Goal: Task Accomplishment & Management: Manage account settings

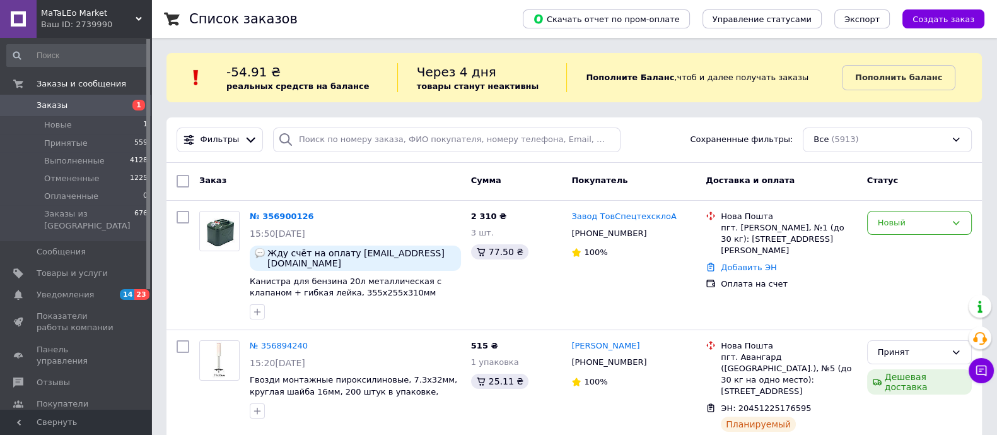
scroll to position [64, 0]
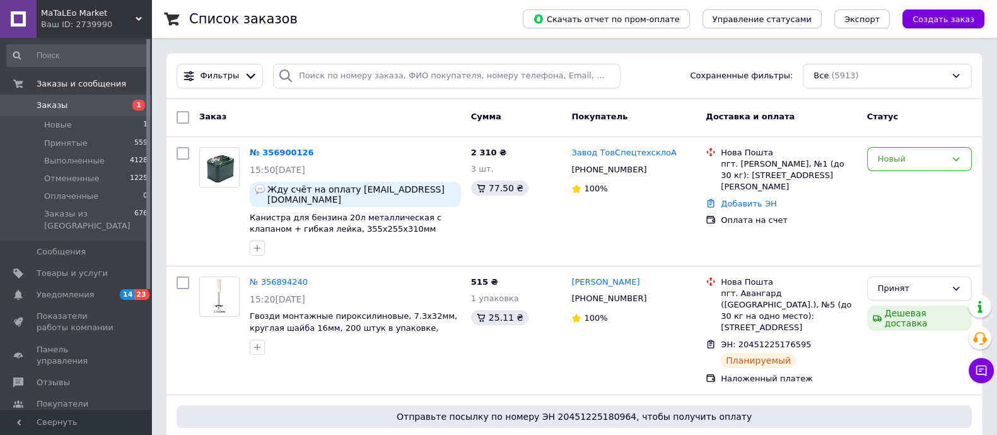
click at [906, 161] on div "Новый" at bounding box center [912, 159] width 68 height 13
click at [901, 179] on li "Принят" at bounding box center [919, 184] width 103 height 23
click at [281, 152] on link "№ 356900126" at bounding box center [279, 152] width 58 height 9
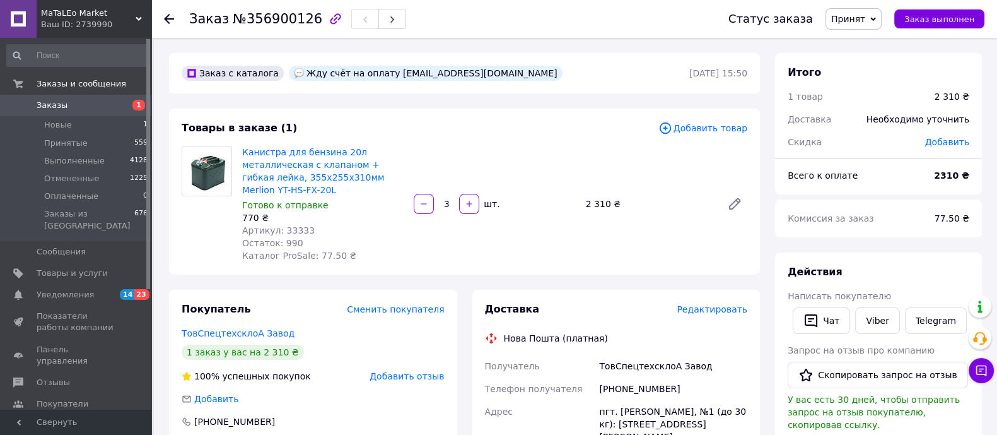
click at [291, 228] on span "Артикул: 33333" at bounding box center [278, 230] width 73 height 10
copy span "33333"
click at [167, 18] on icon at bounding box center [169, 19] width 10 height 10
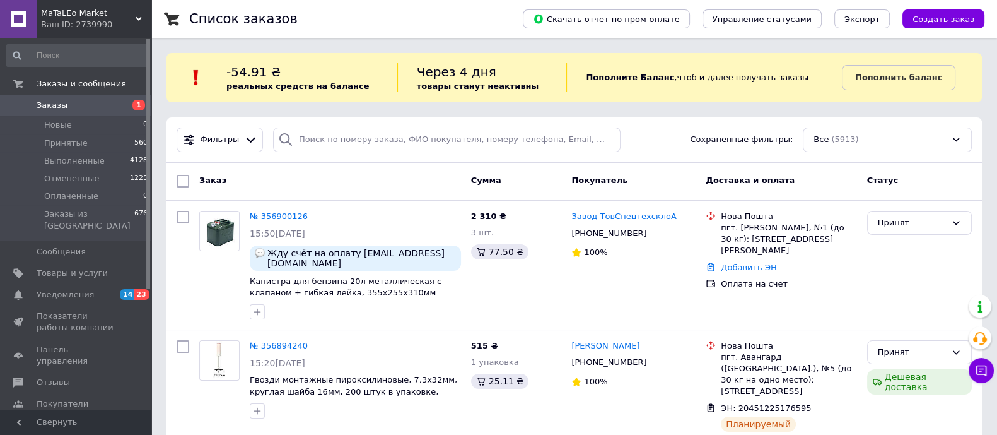
click at [884, 73] on b "Пополнить баланс" at bounding box center [898, 77] width 87 height 9
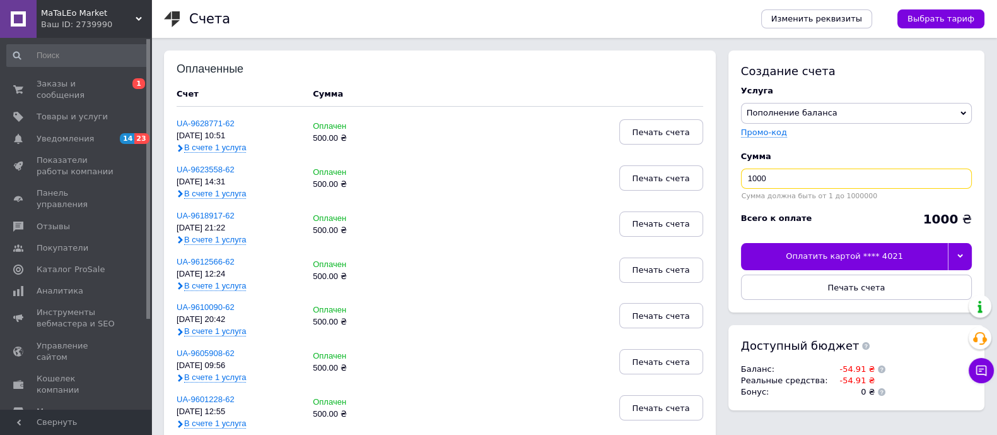
drag, startPoint x: 774, startPoint y: 176, endPoint x: 662, endPoint y: 202, distance: 115.2
type input "500"
click at [844, 250] on div "Оплатить картой **** 4021" at bounding box center [844, 256] width 207 height 26
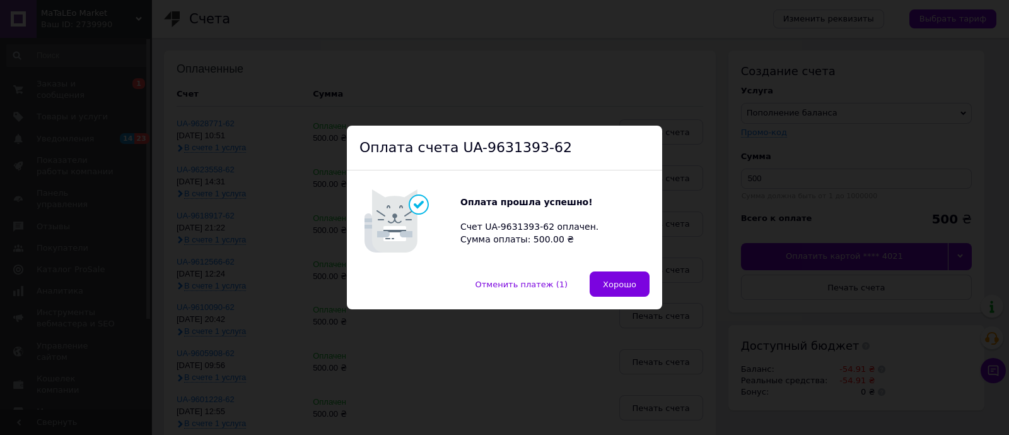
click at [604, 288] on span "Хорошо" at bounding box center [619, 283] width 33 height 9
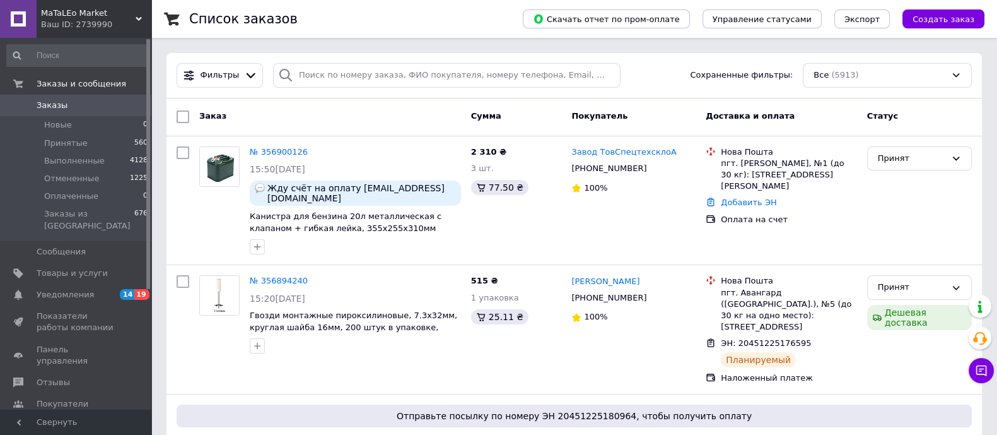
click at [59, 289] on span "Уведомления" at bounding box center [65, 294] width 57 height 11
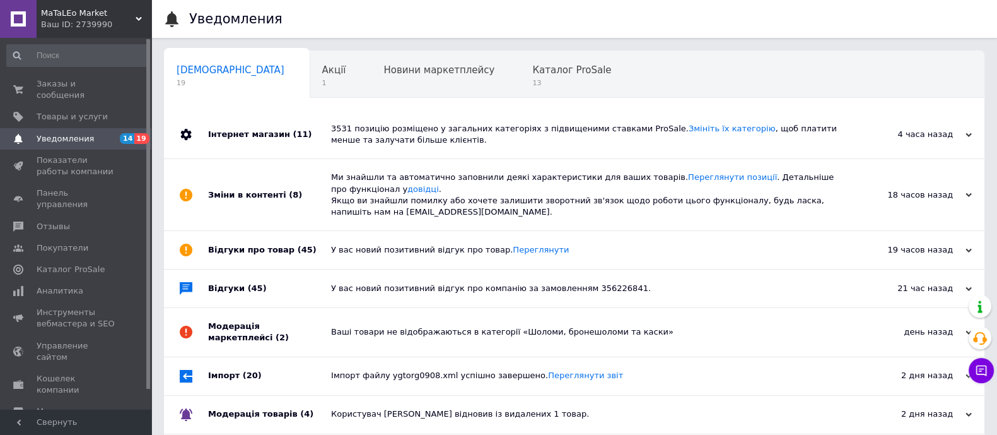
click at [73, 91] on link "Заказы и сообщения 0 0" at bounding box center [77, 89] width 155 height 33
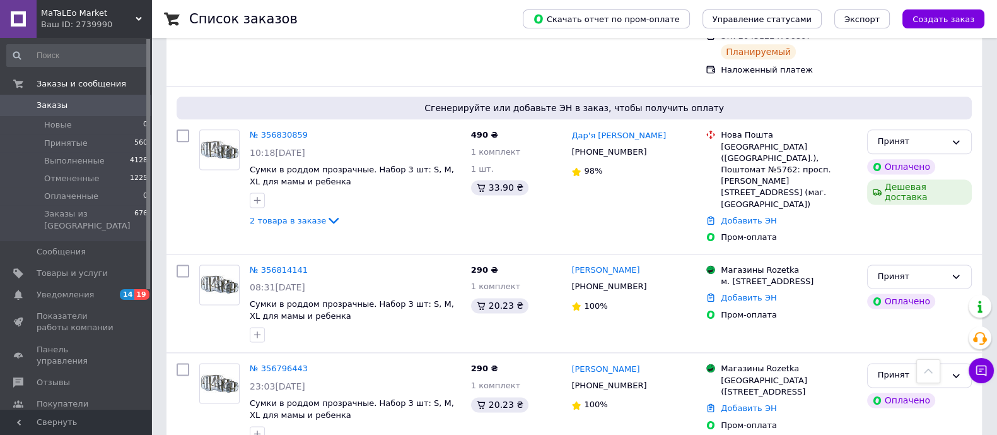
scroll to position [2099, 0]
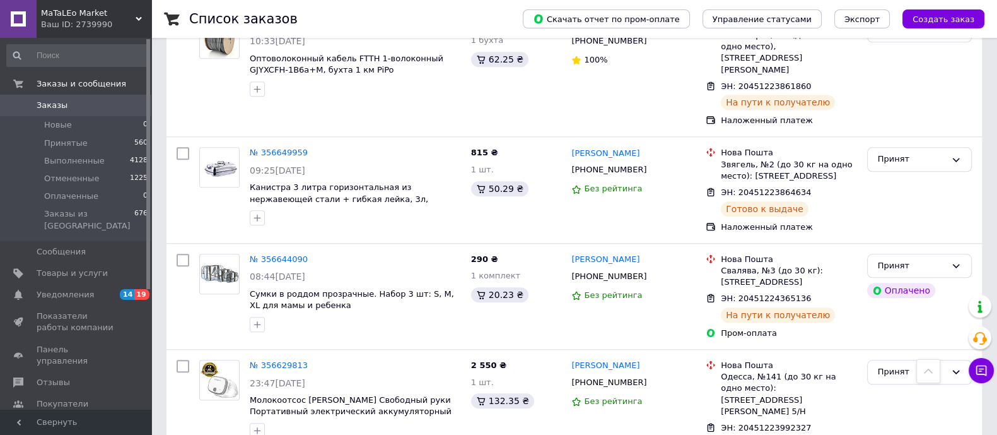
scroll to position [1993, 0]
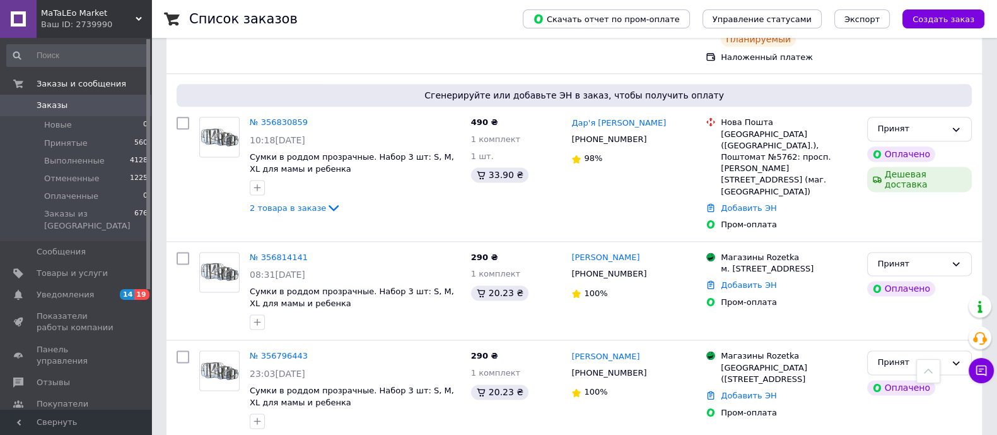
scroll to position [2099, 0]
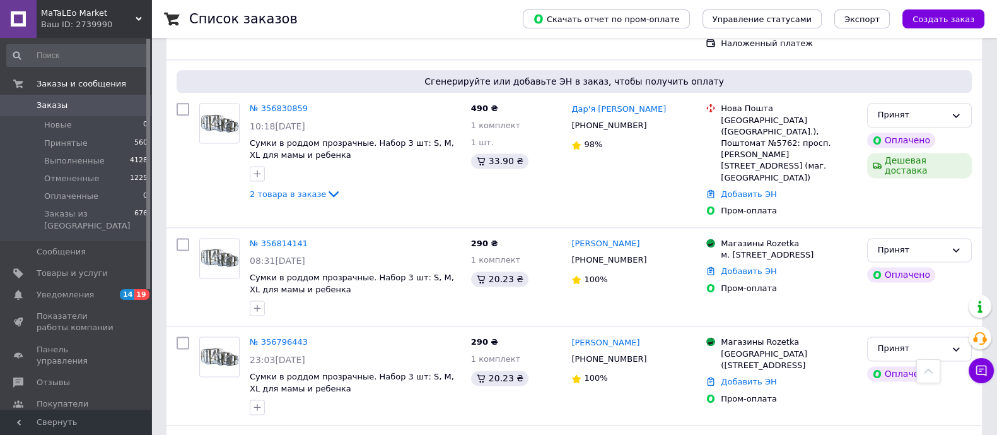
click at [274, 434] on link "№ 356791833" at bounding box center [279, 440] width 58 height 9
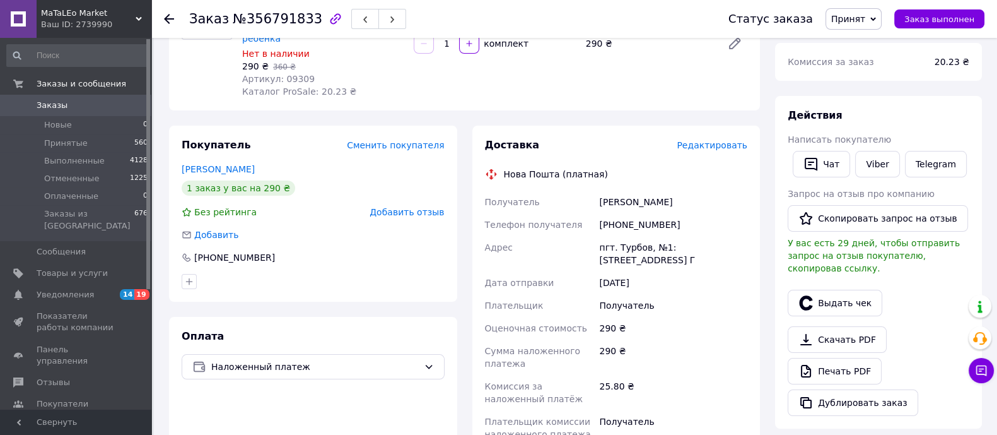
scroll to position [157, 0]
click at [654, 213] on div "[PHONE_NUMBER]" at bounding box center [673, 224] width 153 height 23
copy div "380964998569"
drag, startPoint x: 602, startPoint y: 185, endPoint x: 684, endPoint y: 183, distance: 81.4
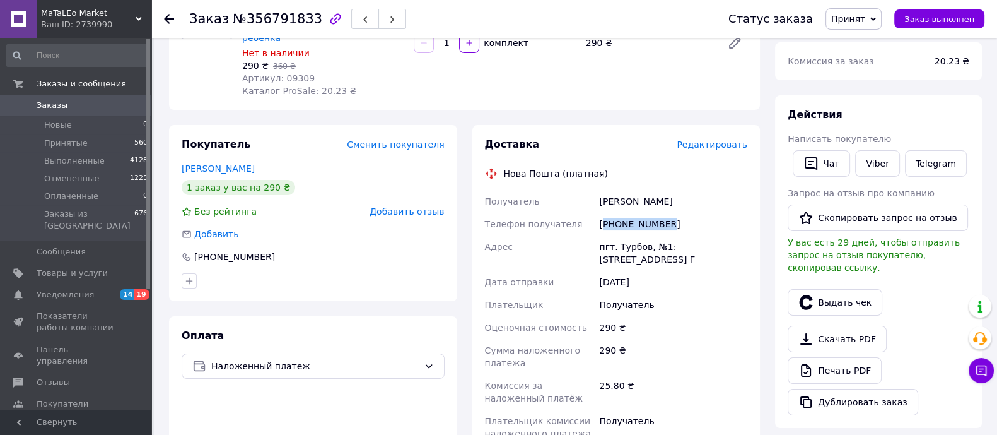
click at [684, 190] on div "Шимко Вікторія" at bounding box center [673, 201] width 153 height 23
copy div "Шимко Вікторія"
click at [631, 236] on div "пгт. Турбов, №1: ул. Мира, 147 Г" at bounding box center [673, 252] width 153 height 35
copy div "Турбов"
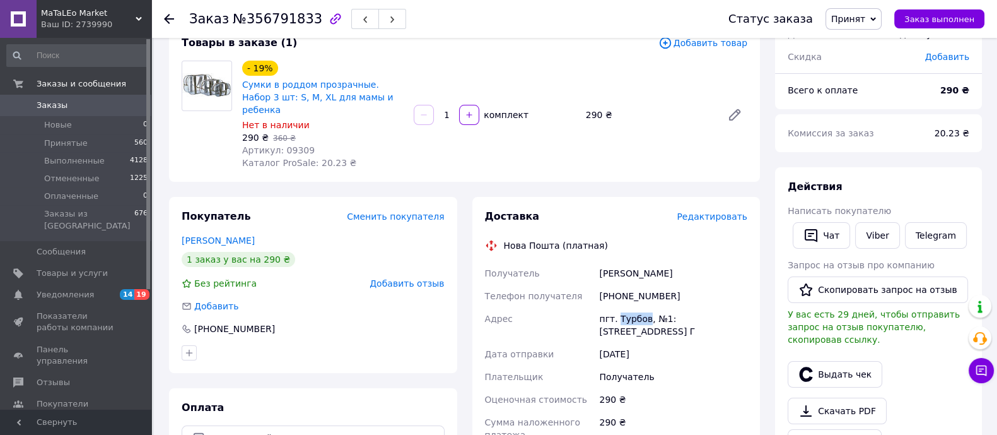
scroll to position [0, 0]
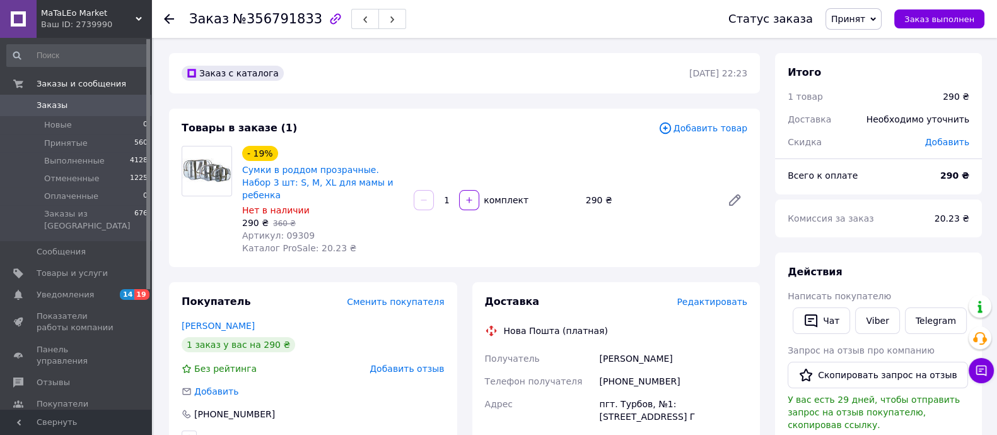
click at [166, 17] on use at bounding box center [169, 19] width 10 height 10
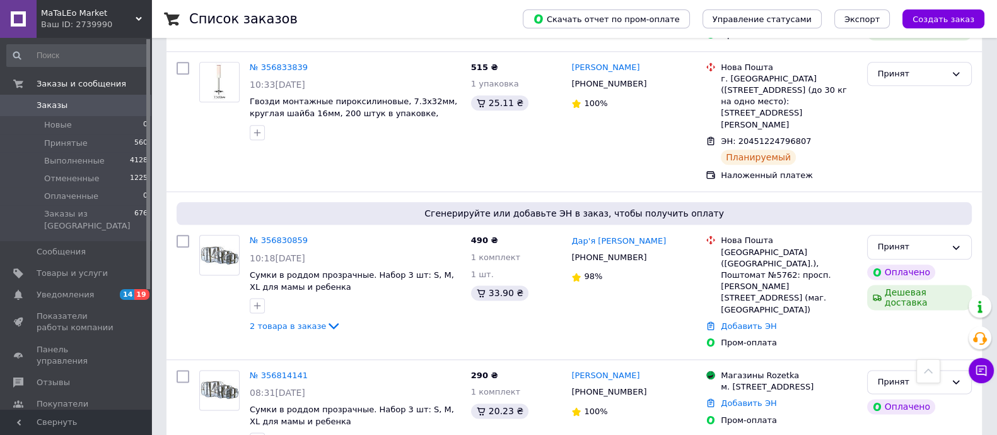
scroll to position [2099, 0]
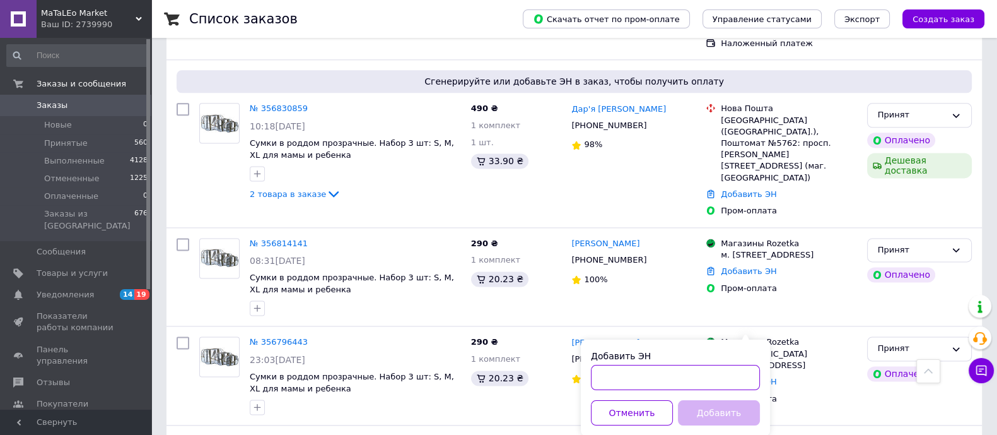
click at [662, 378] on input "Добавить ЭН" at bounding box center [675, 377] width 169 height 25
paste input "20451225296877"
type input "20451225296877"
click at [714, 412] on button "Добавить" at bounding box center [719, 412] width 82 height 25
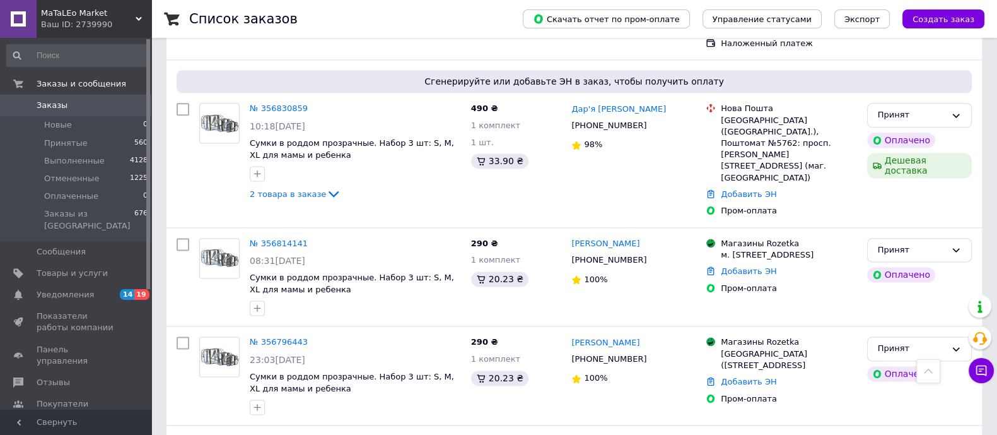
click at [277, 337] on link "№ 356796443" at bounding box center [279, 341] width 58 height 9
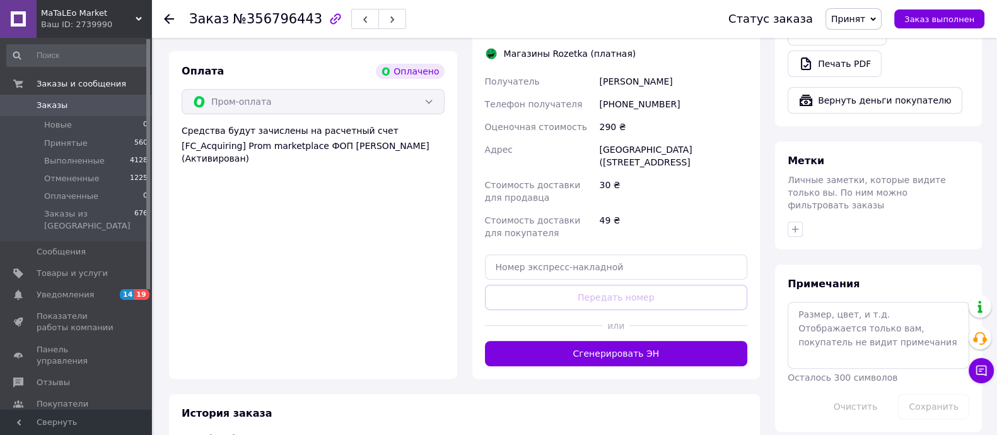
scroll to position [486, 0]
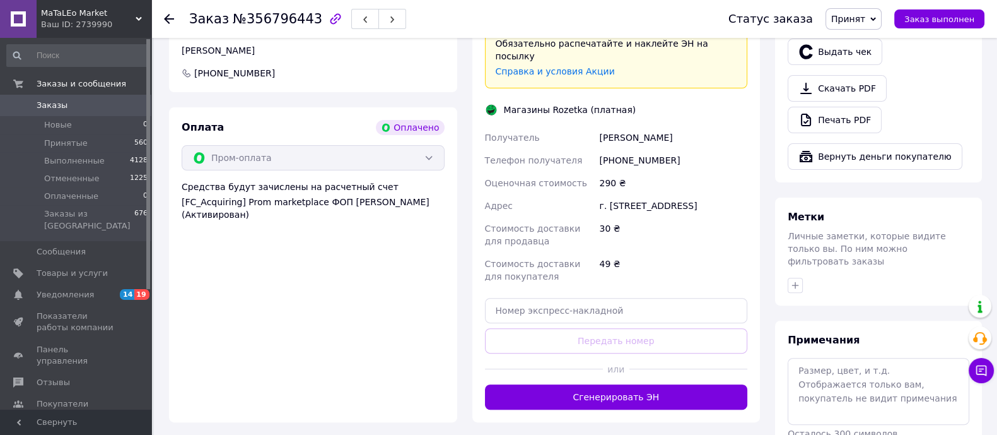
click at [623, 384] on button "Сгенерировать ЭН" at bounding box center [616, 396] width 263 height 25
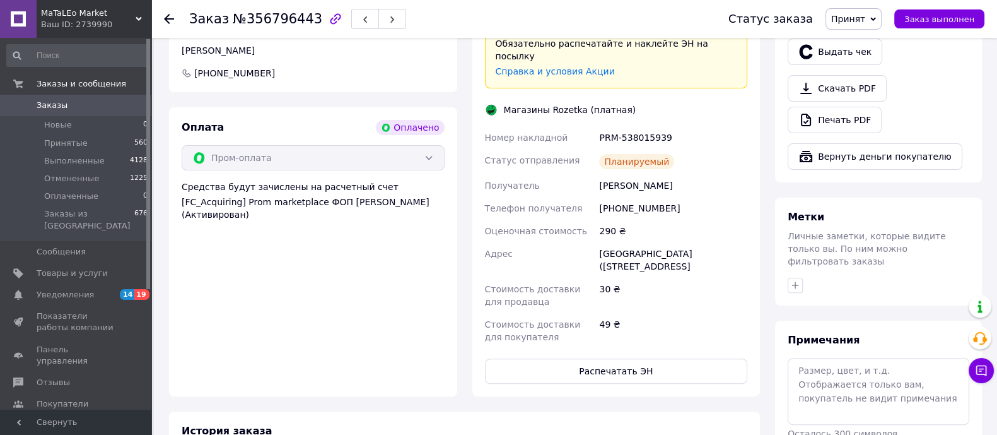
click at [621, 358] on button "Распечатать ЭН" at bounding box center [616, 370] width 263 height 25
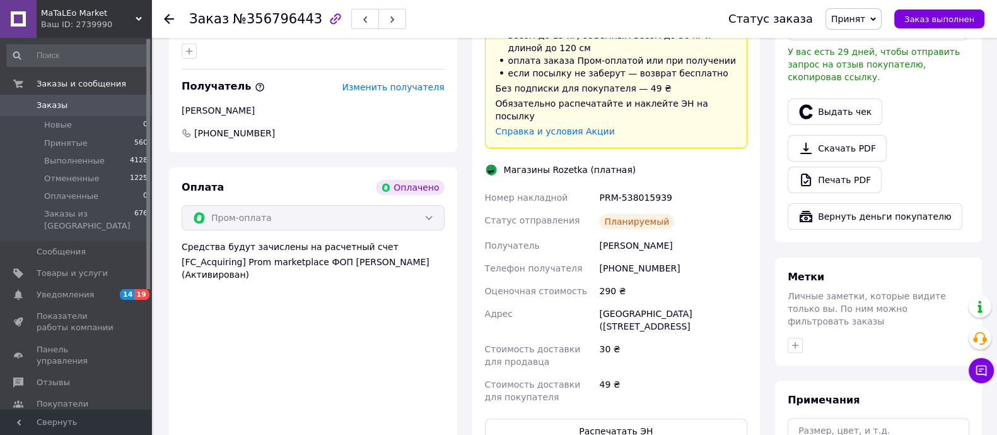
scroll to position [407, 0]
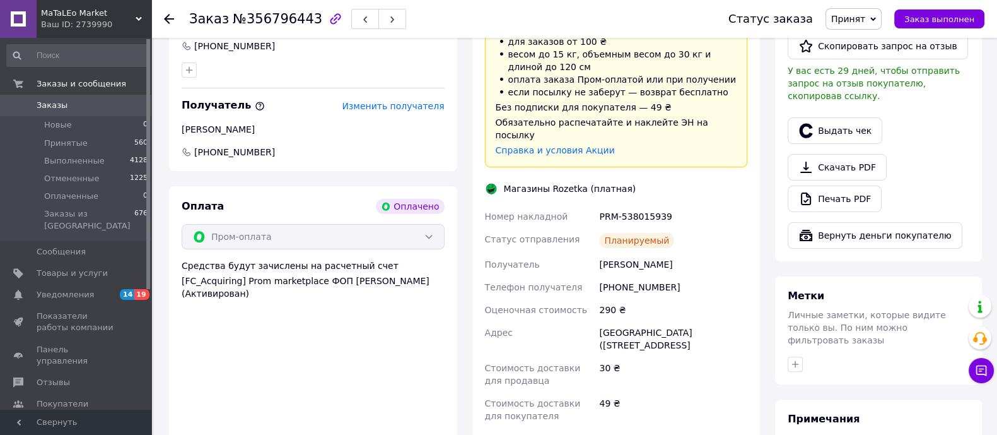
click at [168, 19] on icon at bounding box center [169, 19] width 10 height 10
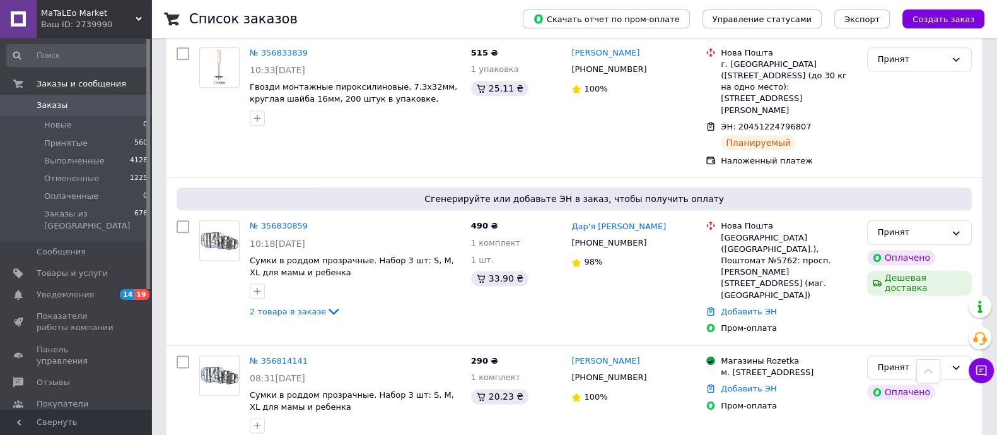
scroll to position [1949, 0]
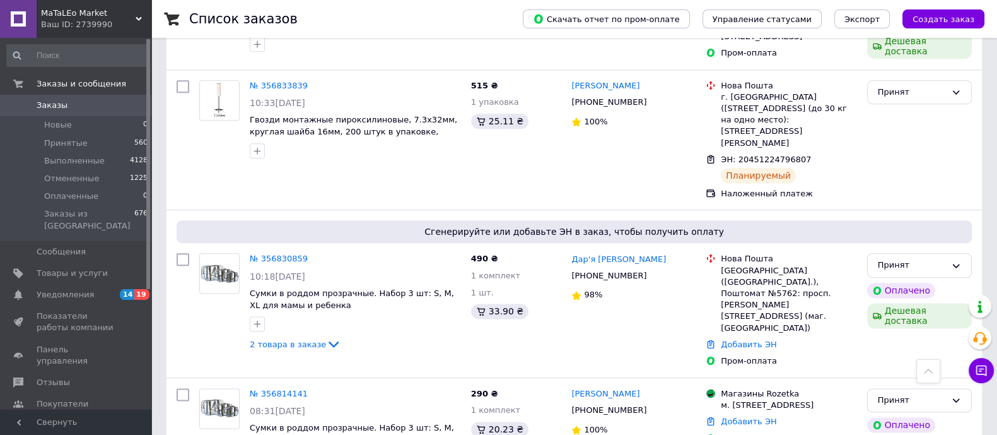
click at [281, 254] on link "№ 356830859" at bounding box center [279, 258] width 58 height 9
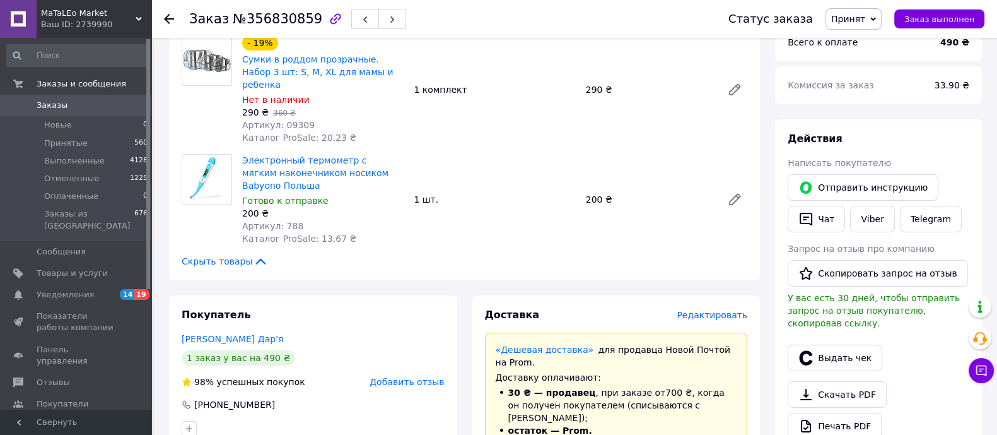
scroll to position [125, 0]
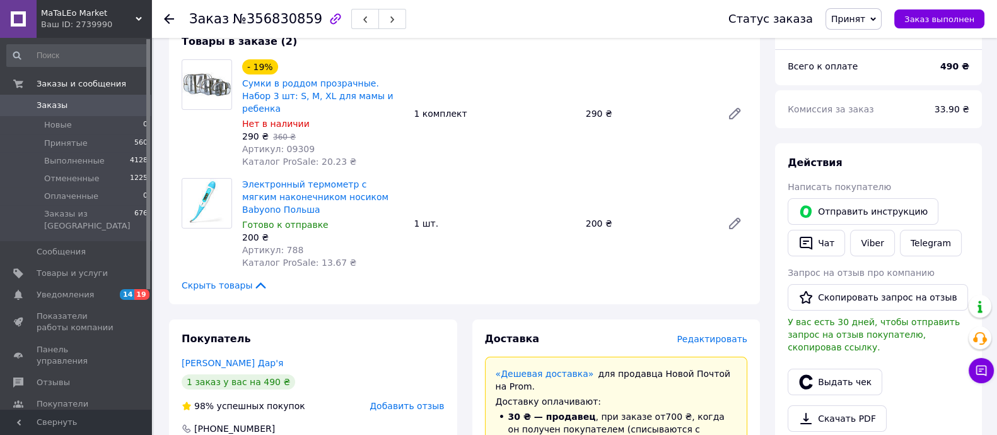
click at [172, 14] on icon at bounding box center [169, 19] width 10 height 10
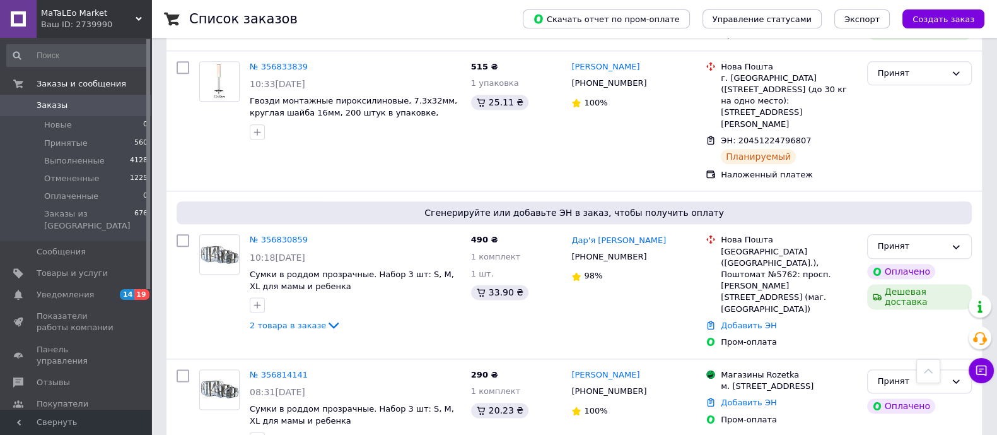
scroll to position [1970, 0]
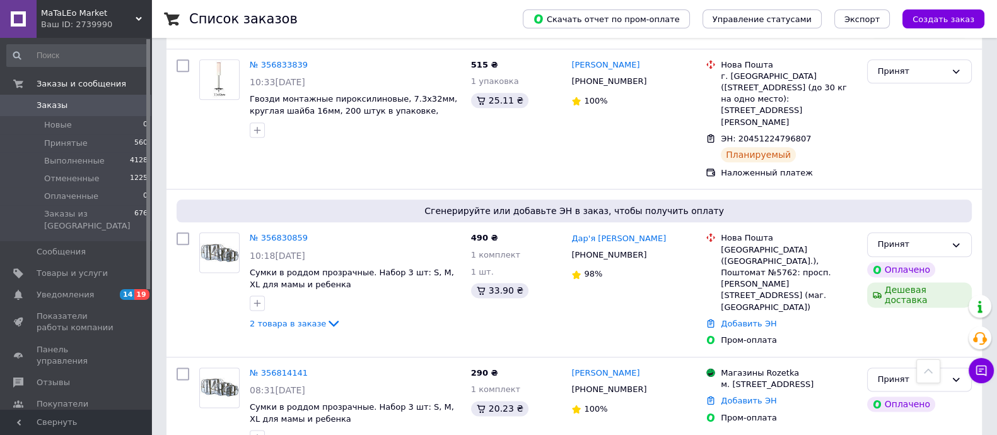
click at [269, 368] on link "№ 356814141" at bounding box center [279, 372] width 58 height 9
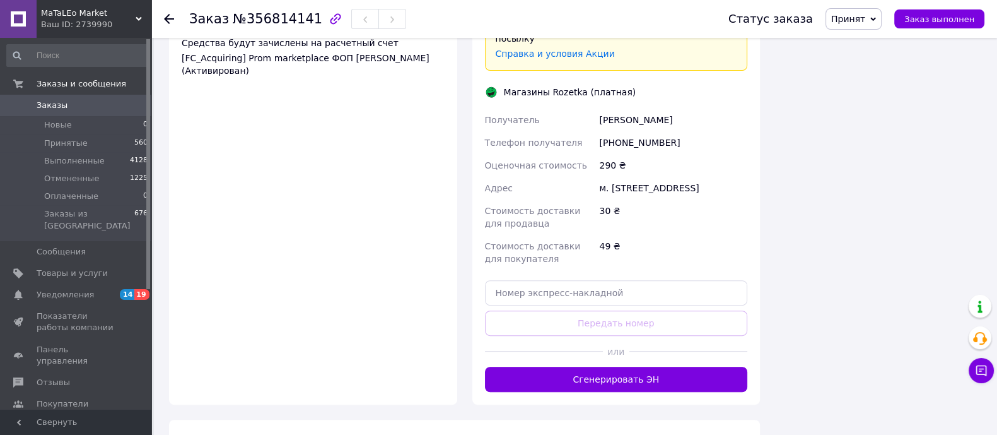
scroll to position [643, 0]
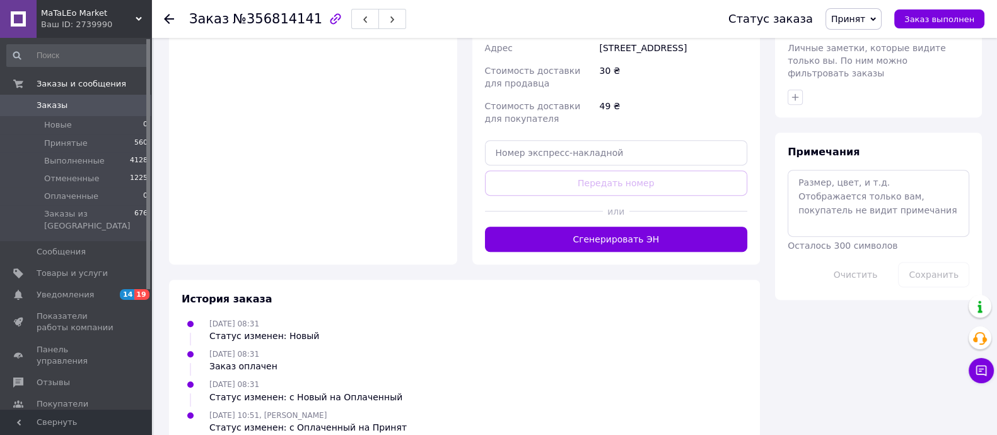
click at [592, 226] on button "Сгенерировать ЭН" at bounding box center [616, 238] width 263 height 25
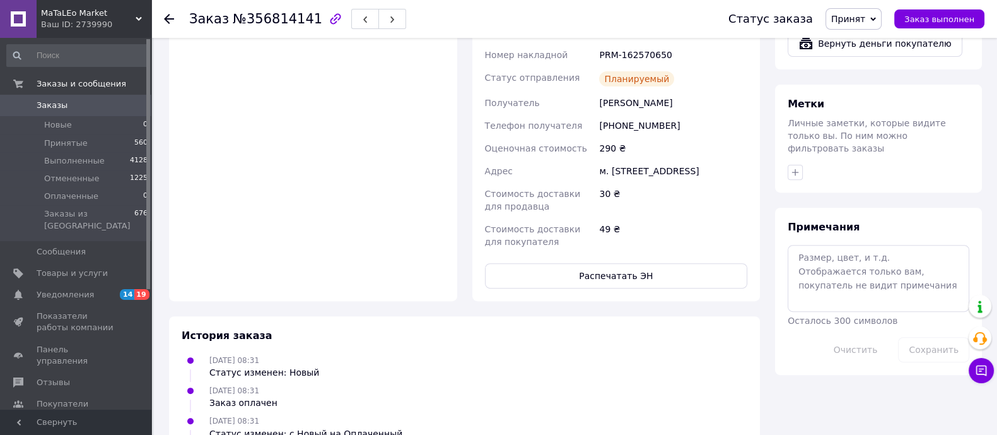
scroll to position [479, 0]
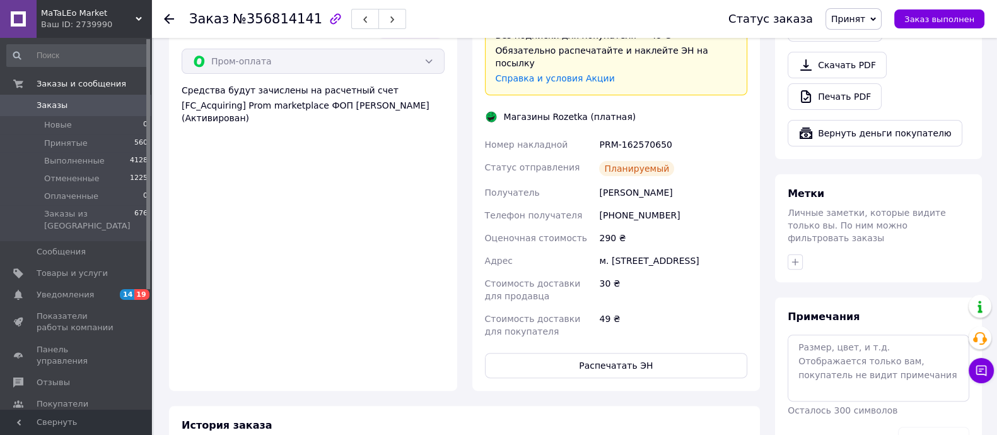
click at [639, 353] on button "Распечатать ЭН" at bounding box center [616, 365] width 263 height 25
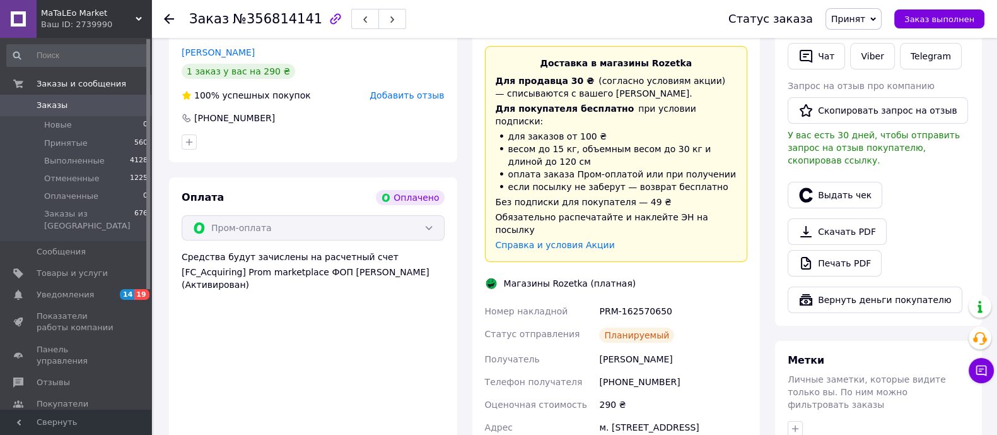
scroll to position [242, 0]
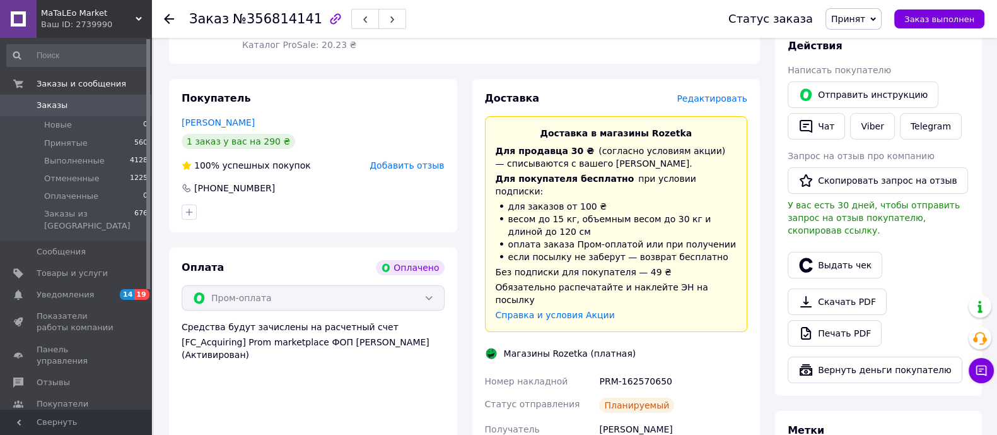
click at [167, 17] on icon at bounding box center [169, 19] width 10 height 10
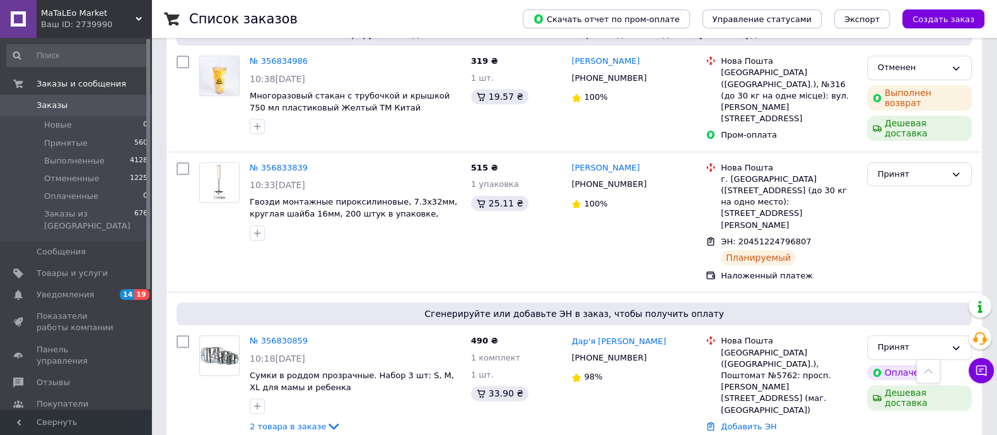
scroll to position [1892, 0]
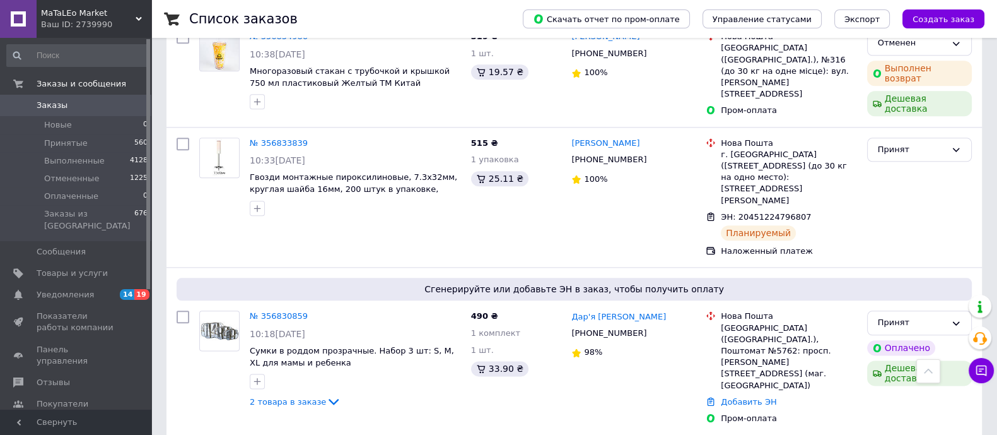
click at [326, 394] on icon at bounding box center [333, 401] width 15 height 15
copy span "788"
click at [273, 311] on link "№ 356830859" at bounding box center [279, 315] width 58 height 9
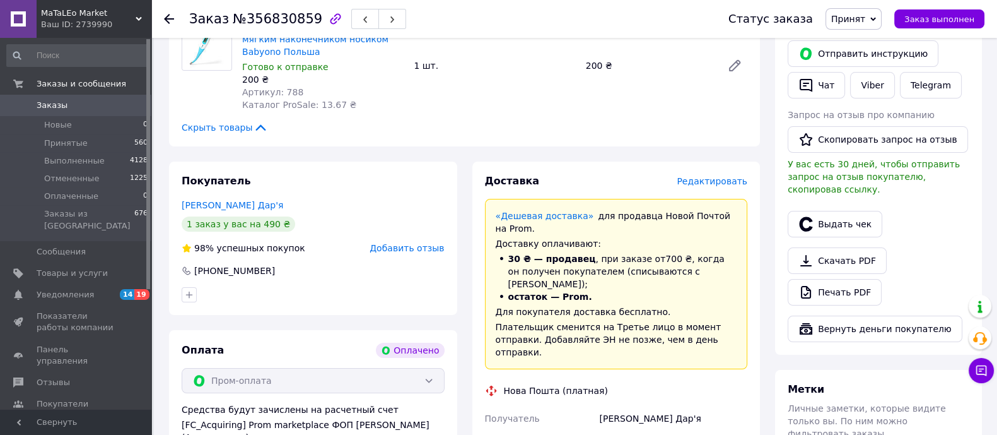
scroll to position [441, 0]
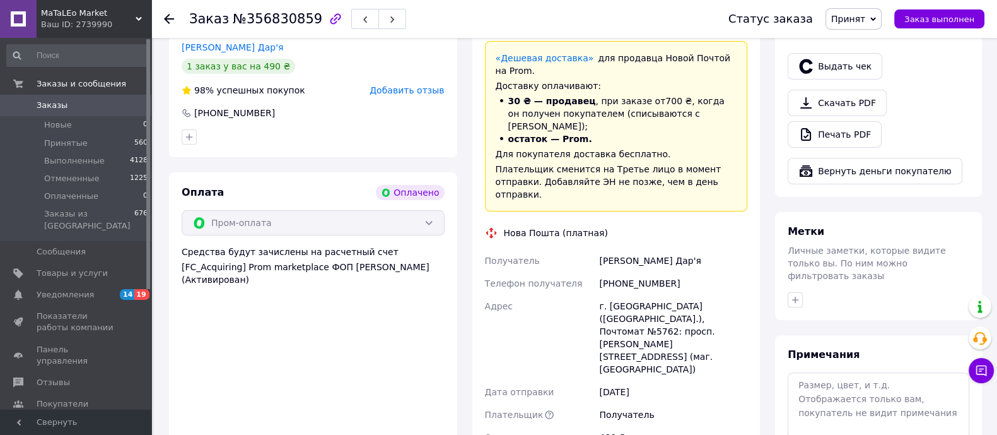
click at [630, 272] on div "[PHONE_NUMBER]" at bounding box center [673, 283] width 153 height 23
copy div "380631735096"
drag, startPoint x: 597, startPoint y: 224, endPoint x: 680, endPoint y: 225, distance: 82.6
click at [680, 249] on div "Шкіренко Дар'я" at bounding box center [673, 260] width 153 height 23
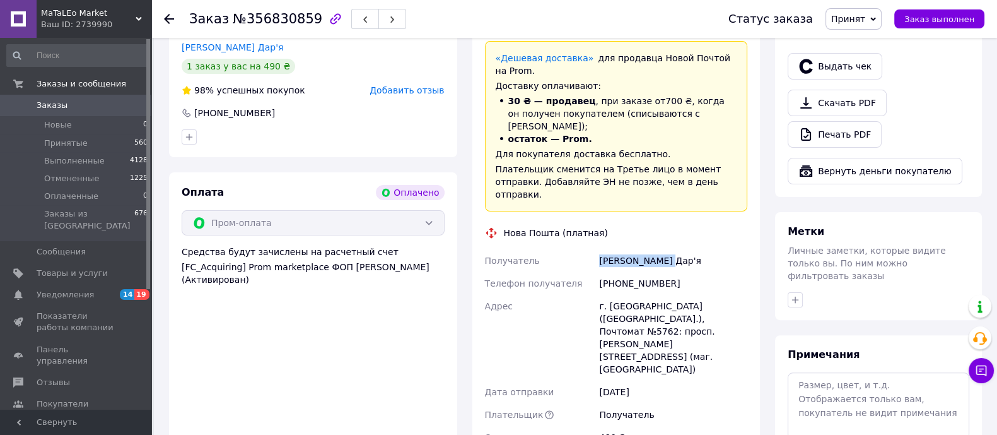
copy div "Шкіренко Дар'я"
click at [619, 295] on div "г. Киев (Киевская обл.), Почтомат №5762: просп. Николая Бажана, 8 (маг. НОВУС)" at bounding box center [673, 338] width 153 height 86
copy div "5762"
click at [170, 18] on icon at bounding box center [169, 19] width 10 height 10
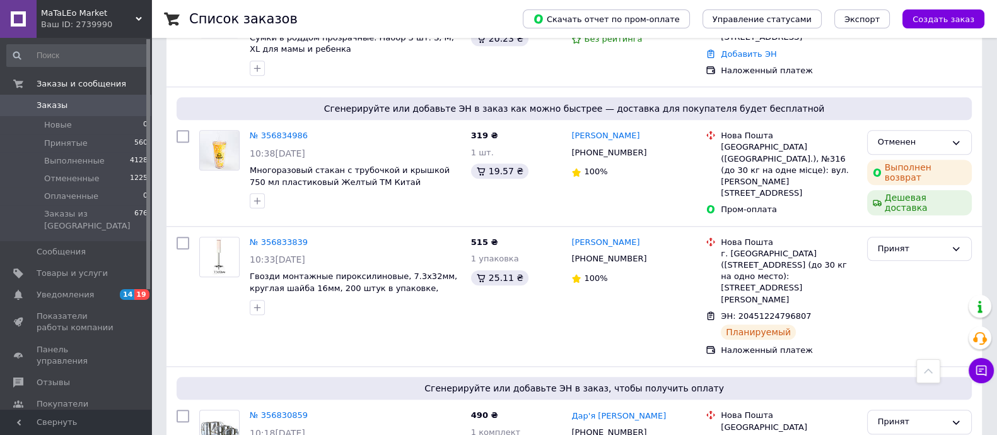
scroll to position [1813, 0]
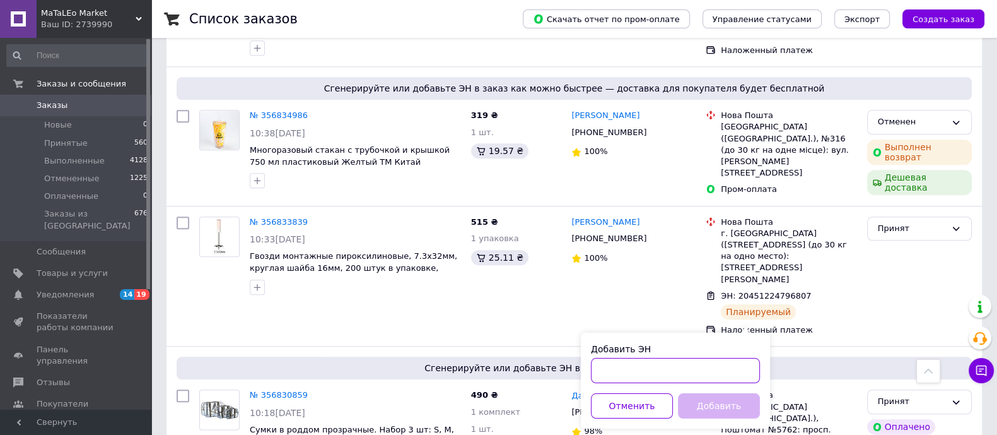
paste input "20451225312198"
click at [624, 369] on input "Добавить ЭН" at bounding box center [675, 370] width 169 height 25
type input "20451225312198"
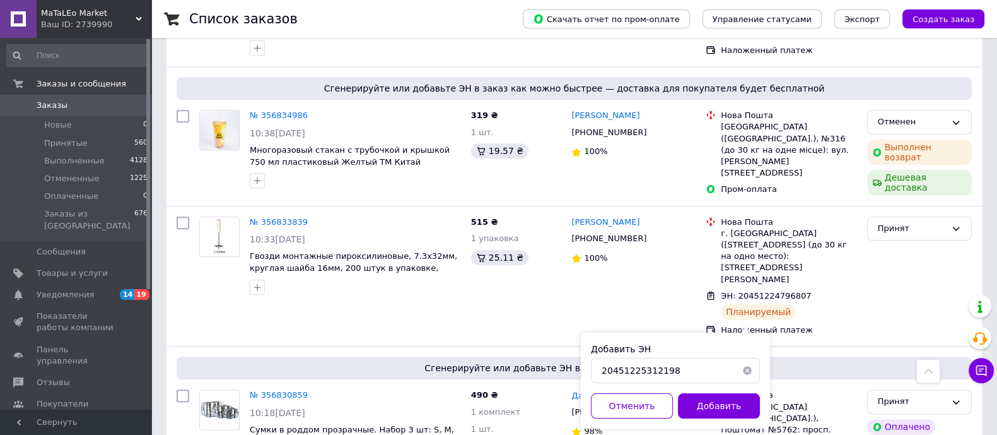
click at [715, 399] on button "Добавить" at bounding box center [719, 405] width 82 height 25
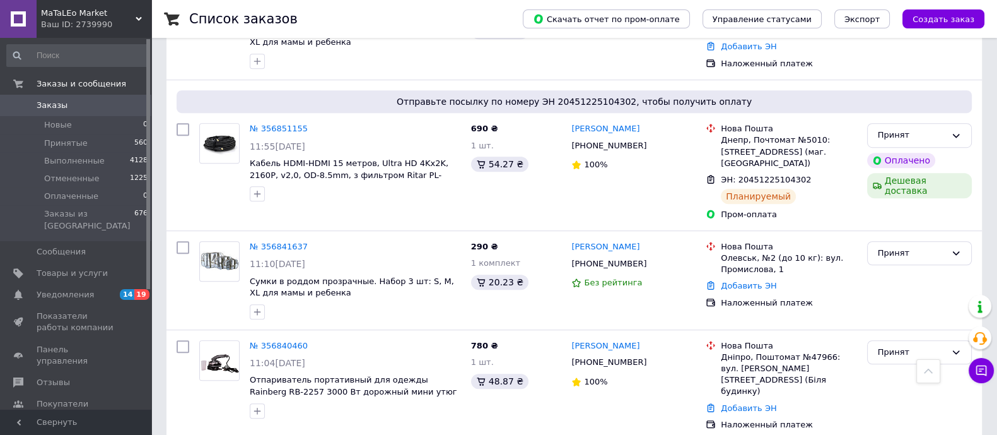
scroll to position [1103, 0]
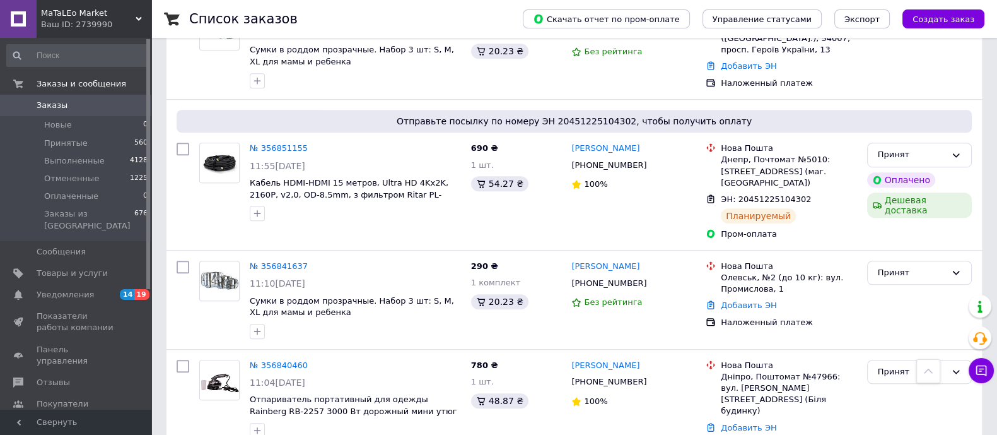
click at [743, 423] on link "Добавить ЭН" at bounding box center [748, 427] width 55 height 9
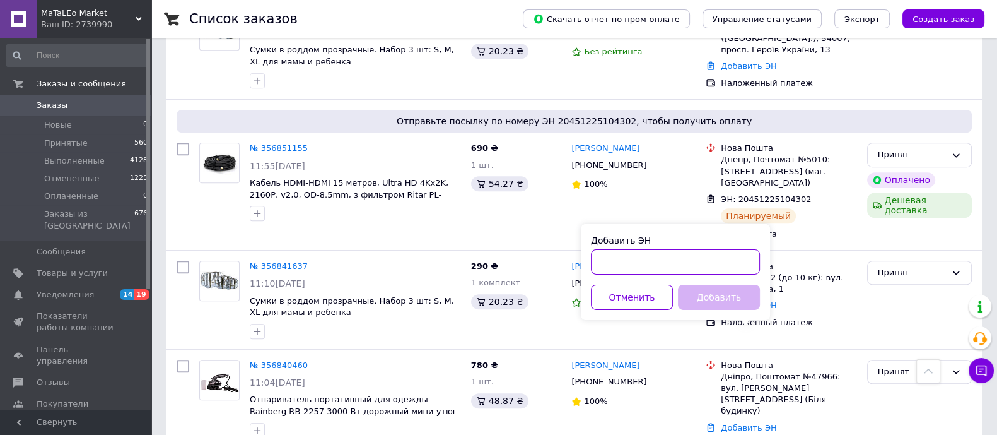
click at [638, 251] on input "Добавить ЭН" at bounding box center [675, 261] width 169 height 25
paste input "20451224874864"
type input "20451224874864"
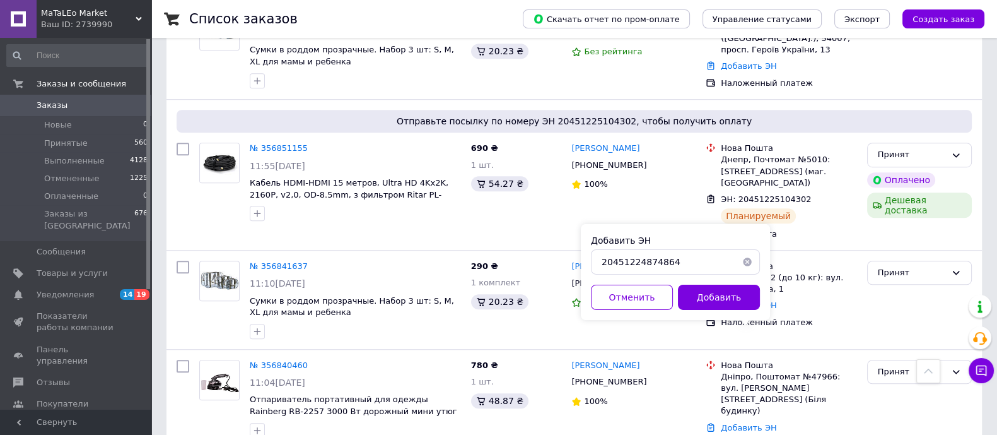
click at [718, 291] on button "Добавить" at bounding box center [719, 296] width 82 height 25
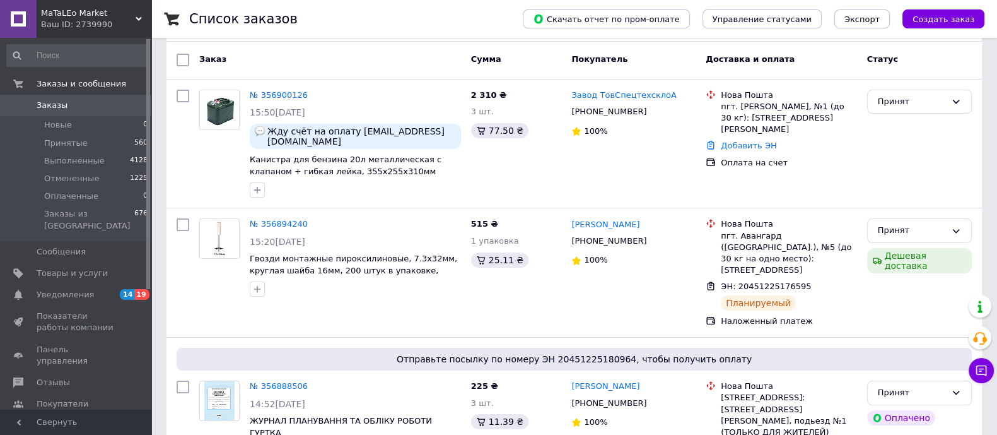
scroll to position [0, 0]
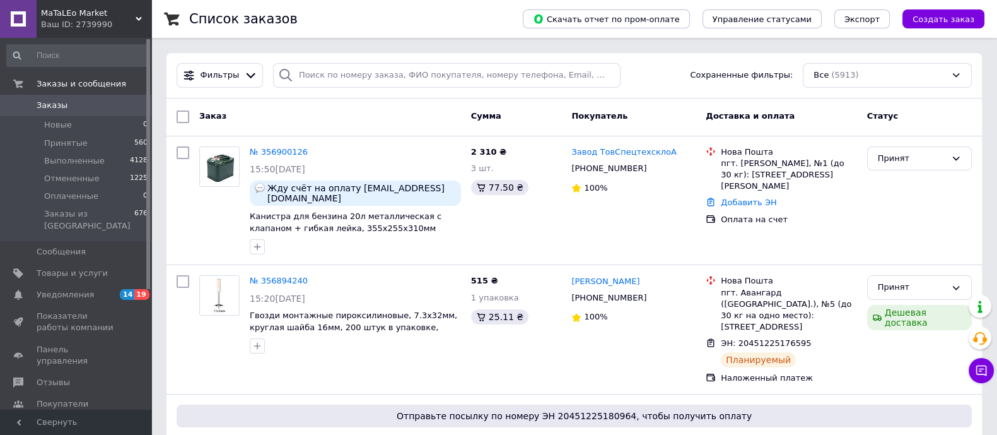
click at [82, 289] on span "Уведомления" at bounding box center [65, 294] width 57 height 11
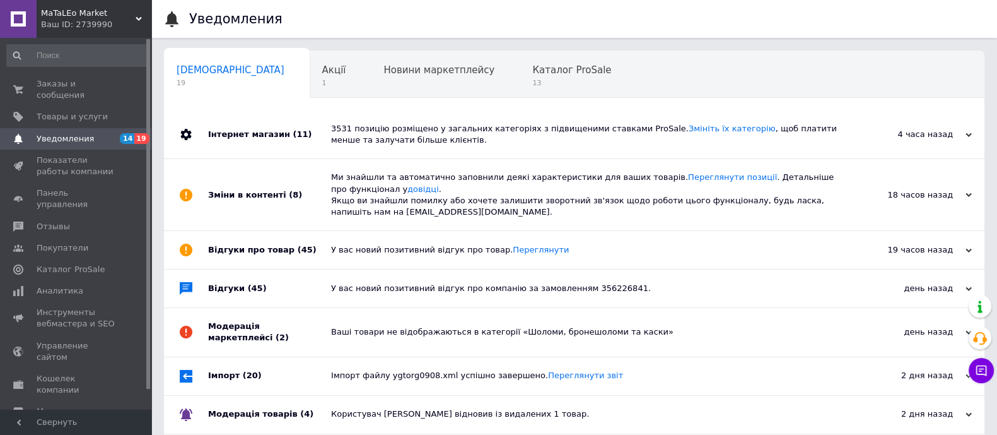
click at [76, 91] on link "Заказы и сообщения 0 0" at bounding box center [77, 89] width 155 height 33
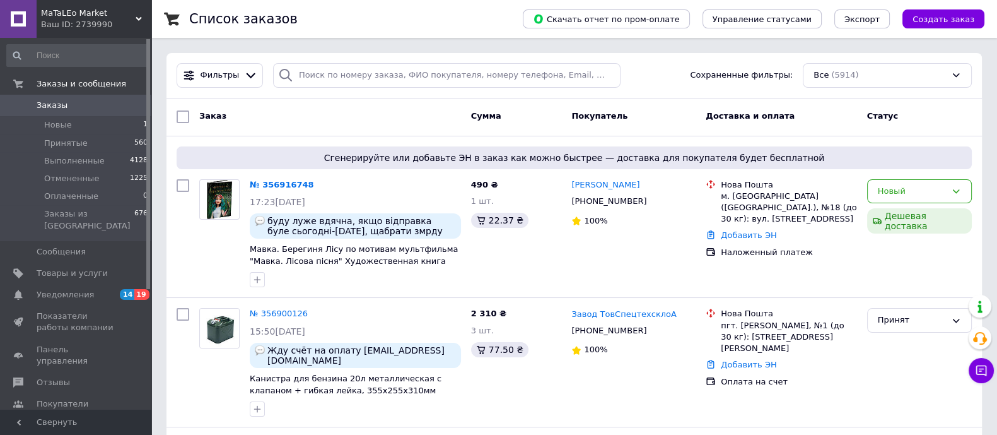
click at [914, 187] on div "Новый" at bounding box center [912, 191] width 68 height 13
click at [908, 209] on li "Принят" at bounding box center [919, 217] width 103 height 23
click at [263, 178] on div "№ 356916748" at bounding box center [278, 185] width 61 height 15
click at [270, 184] on link "№ 356916748" at bounding box center [279, 184] width 58 height 9
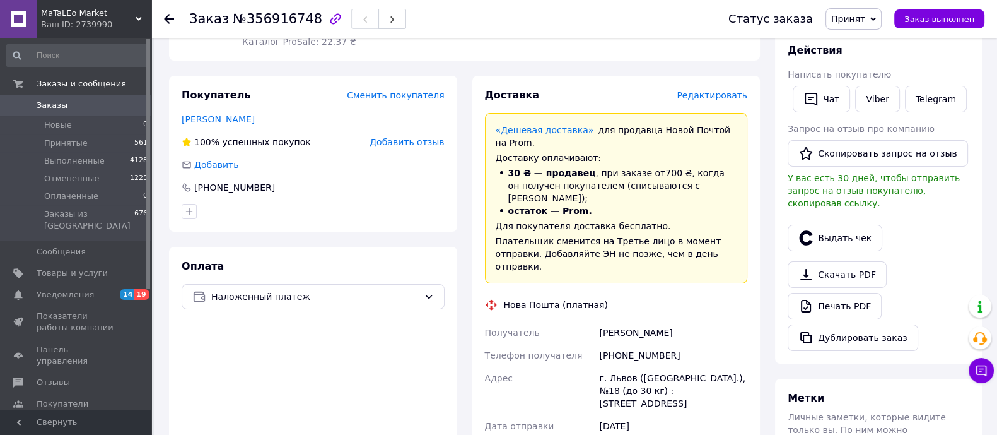
scroll to position [315, 0]
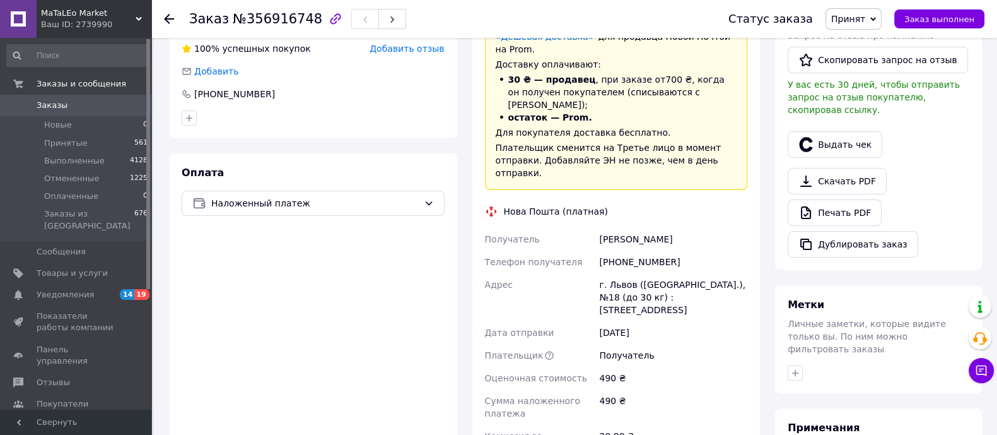
click at [646, 250] on div "+380638121814" at bounding box center [673, 261] width 153 height 23
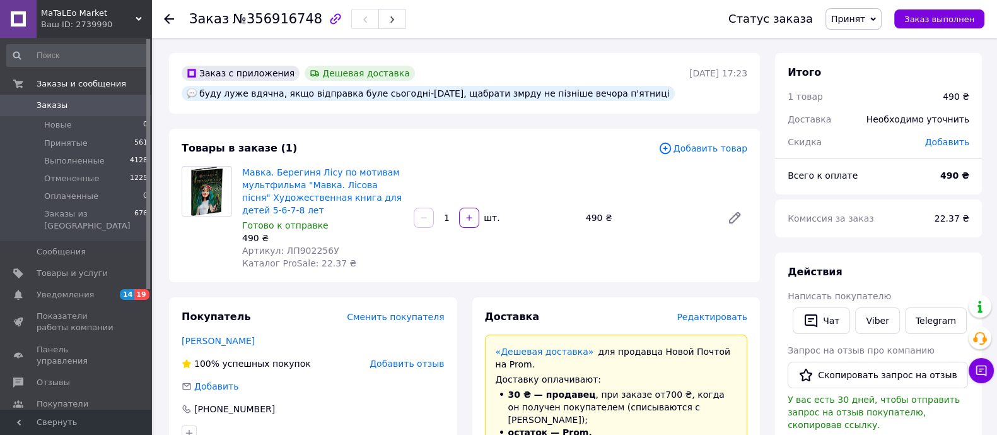
click at [308, 254] on span "Артикул: ЛП902256У" at bounding box center [290, 250] width 97 height 10
copy span "ЛП902256У"
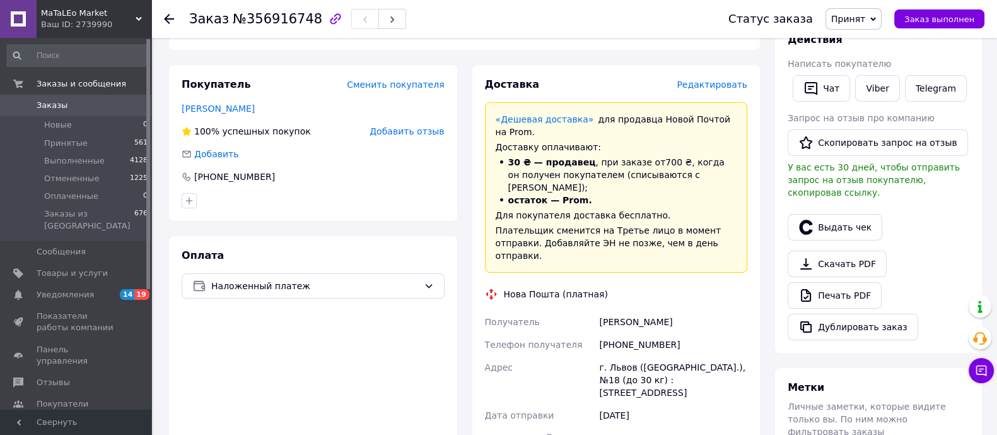
scroll to position [315, 0]
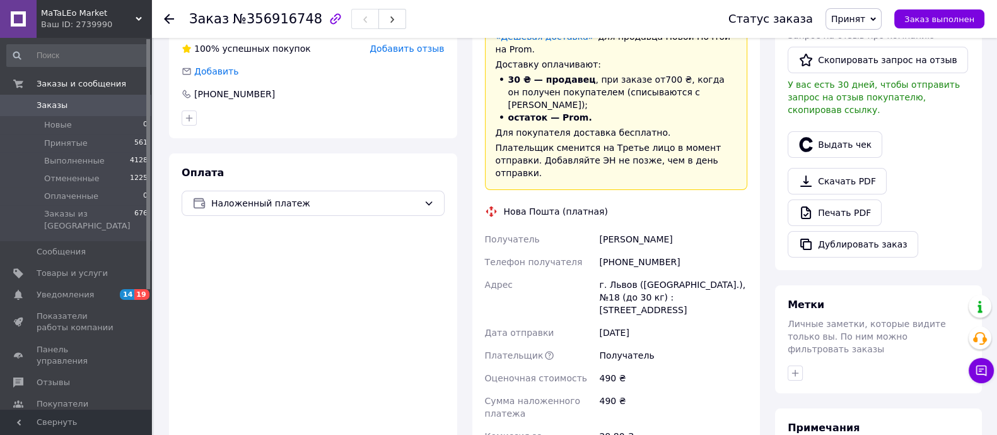
click at [645, 250] on div "+380638121814" at bounding box center [673, 261] width 153 height 23
copy div "380638121814"
drag, startPoint x: 599, startPoint y: 214, endPoint x: 684, endPoint y: 215, distance: 84.5
click at [684, 228] on div "Медюх Анастасія" at bounding box center [673, 239] width 153 height 23
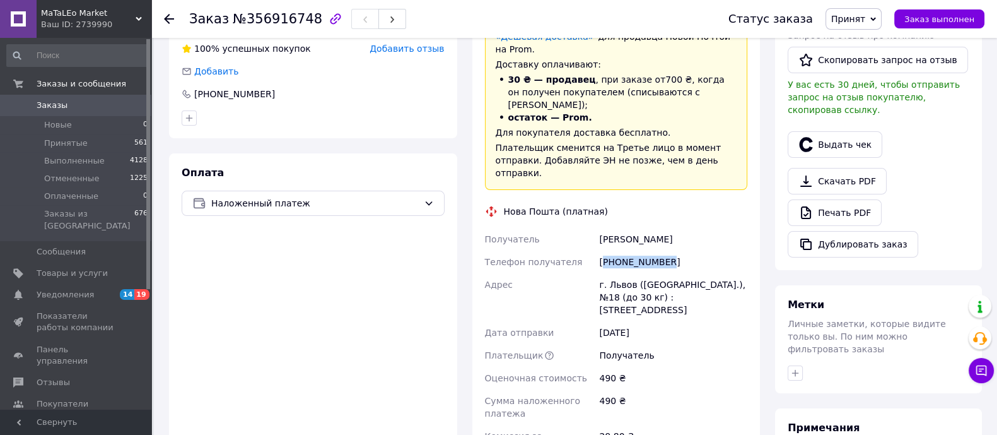
copy div "Медюх Анастасія"
click at [622, 273] on div "г. Львов (Львовская обл.), №18 (до 30 кг) : ул. Научная, 12а" at bounding box center [673, 297] width 153 height 48
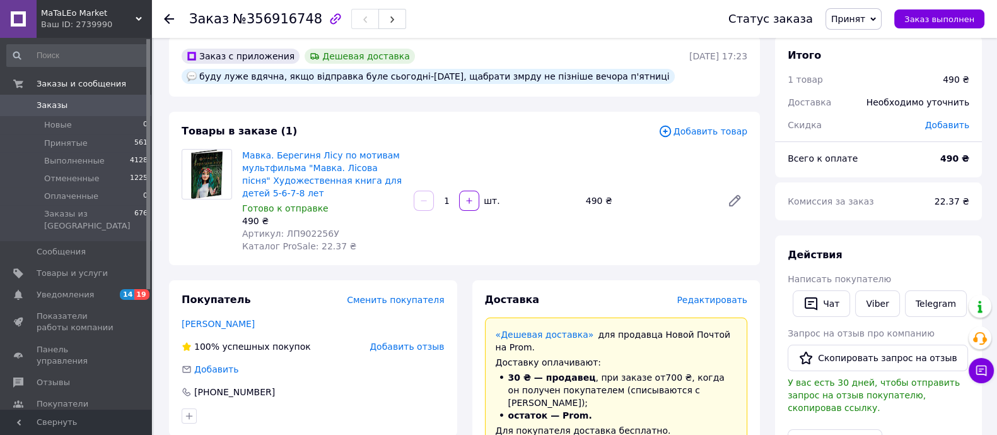
scroll to position [0, 0]
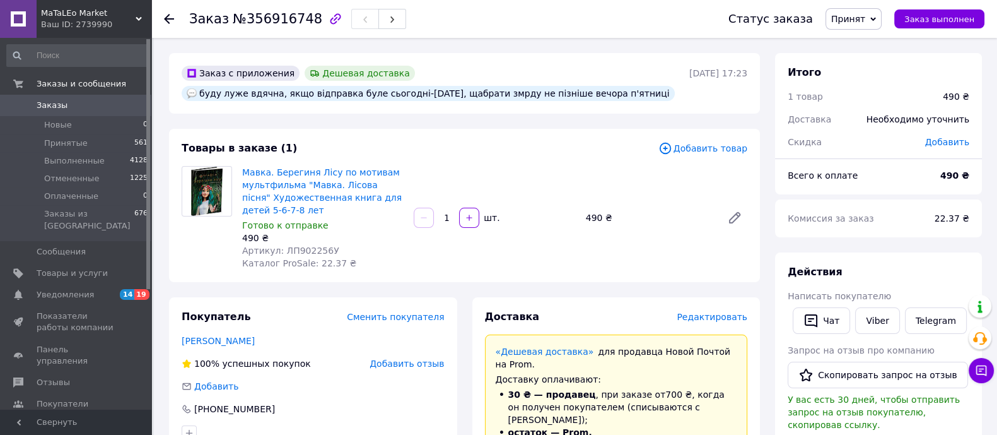
click at [170, 17] on icon at bounding box center [169, 19] width 10 height 10
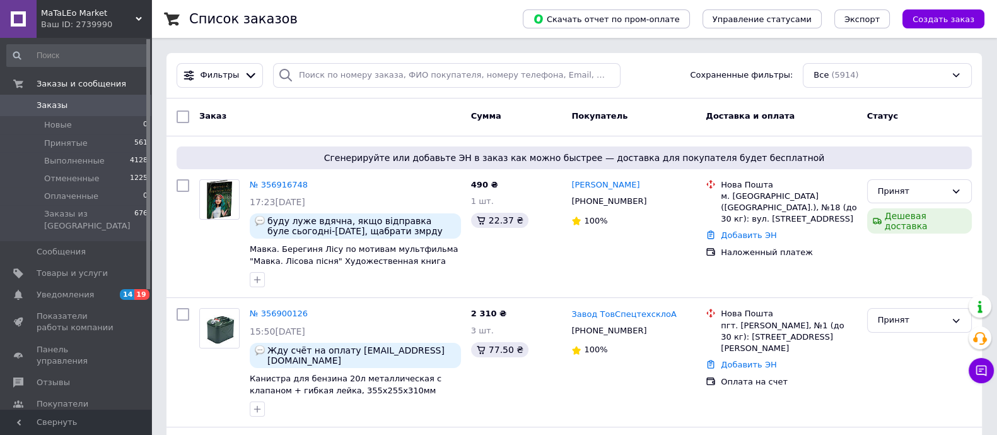
click at [745, 230] on link "Добавить ЭН" at bounding box center [748, 234] width 55 height 9
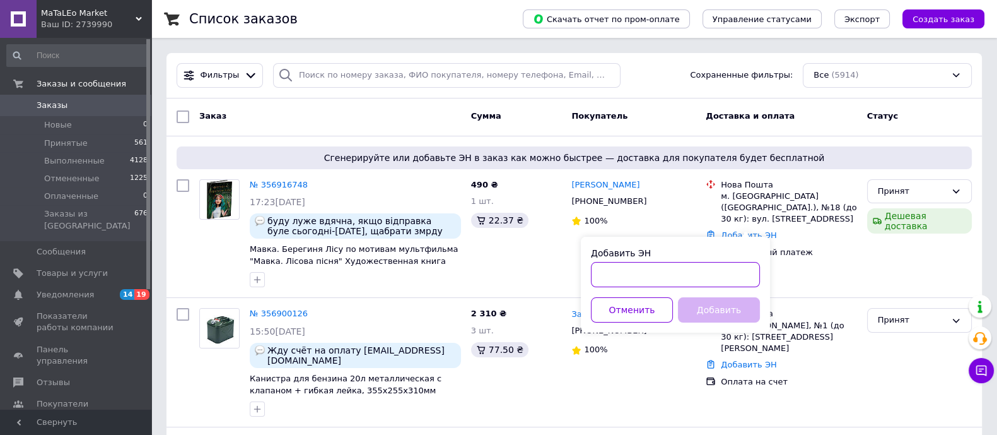
click at [686, 271] on input "Добавить ЭН" at bounding box center [675, 274] width 169 height 25
paste input "20451225321977"
type input "20451225321977"
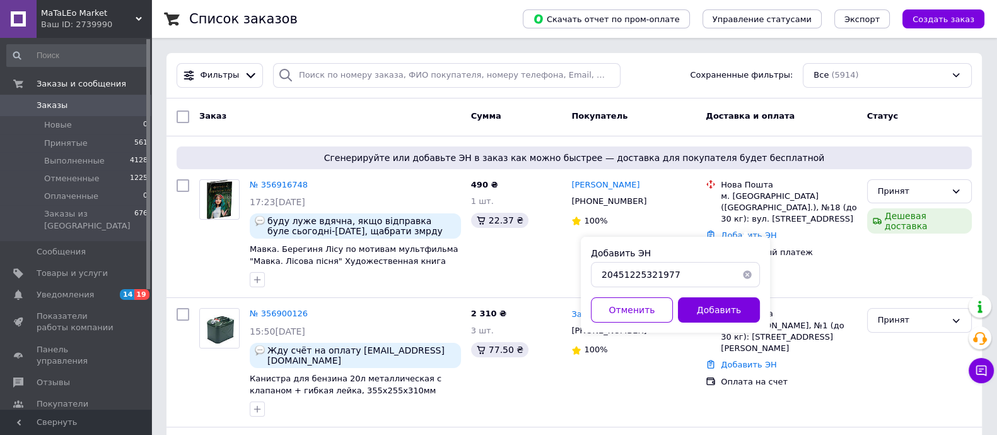
click at [713, 314] on button "Добавить" at bounding box center [719, 309] width 82 height 25
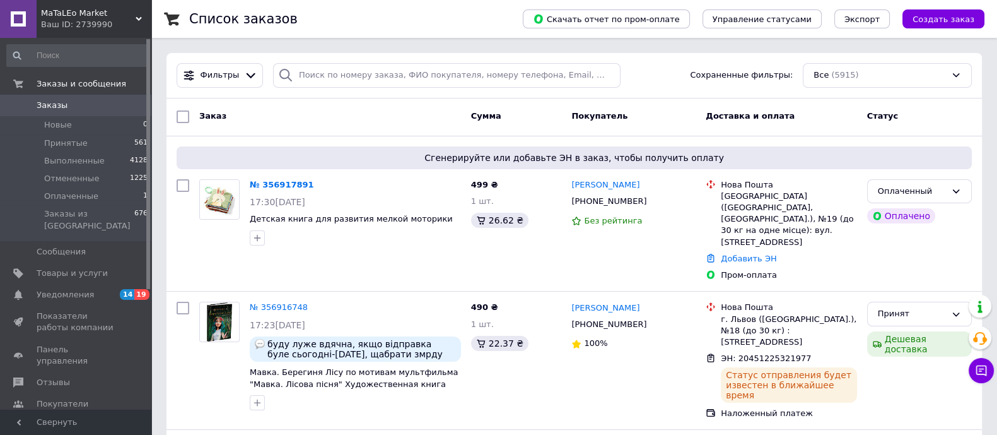
click at [958, 189] on icon at bounding box center [956, 191] width 10 height 10
click at [885, 212] on li "Принят" at bounding box center [919, 217] width 103 height 23
click at [649, 203] on icon at bounding box center [654, 201] width 10 height 10
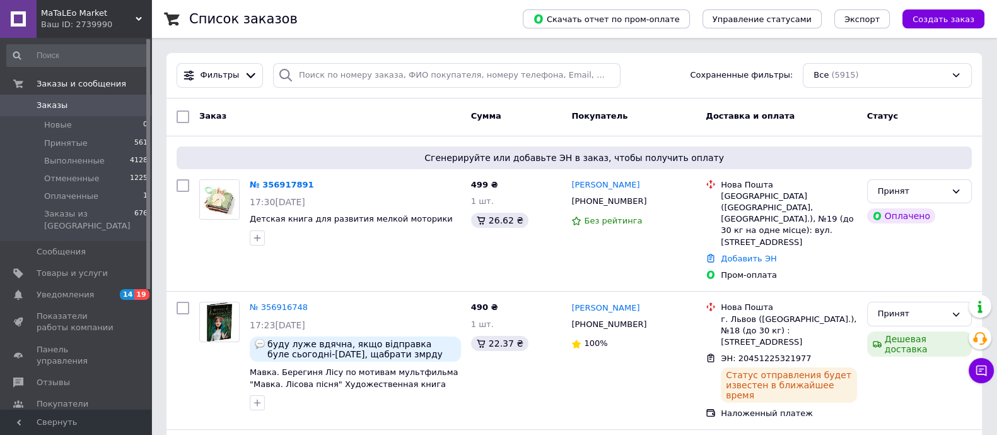
copy link "Ольга Кучеренко"
drag, startPoint x: 639, startPoint y: 184, endPoint x: 571, endPoint y: 185, distance: 67.5
click at [571, 185] on div "Ольга Кучеренко" at bounding box center [633, 185] width 127 height 15
click at [744, 195] on div "Запоріжжя (Запорізька обл., Запорізький р-н.), №19 (до 30 кг на одне місце): ву…" at bounding box center [789, 218] width 136 height 57
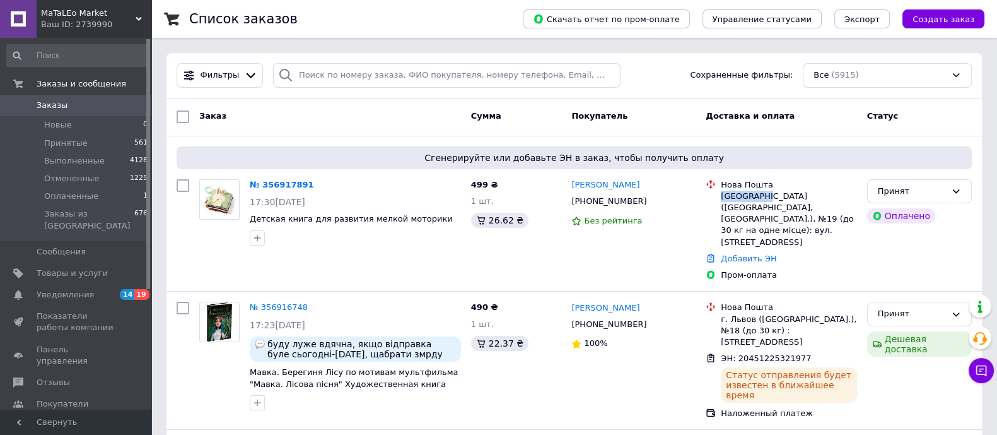
copy div "Запоріжжя"
click at [751, 254] on link "Добавить ЭН" at bounding box center [748, 258] width 55 height 9
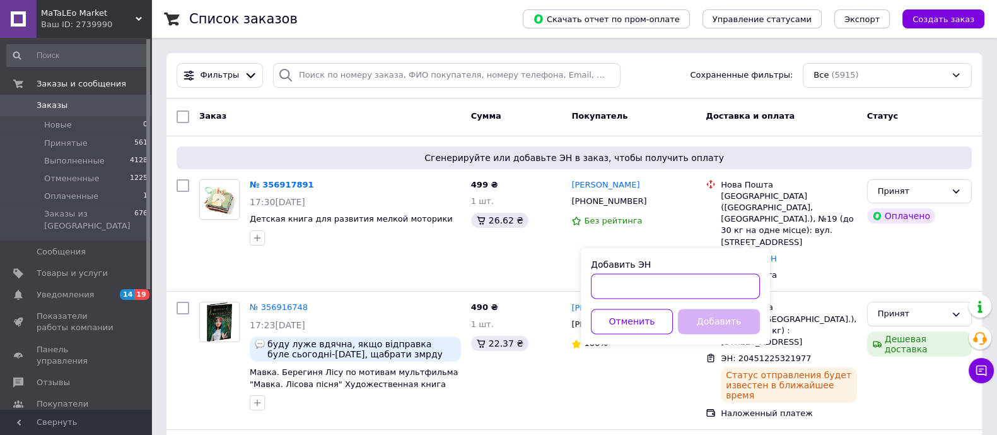
click at [681, 289] on input "Добавить ЭН" at bounding box center [675, 285] width 169 height 25
paste input "20451225332688"
type input "20451225332688"
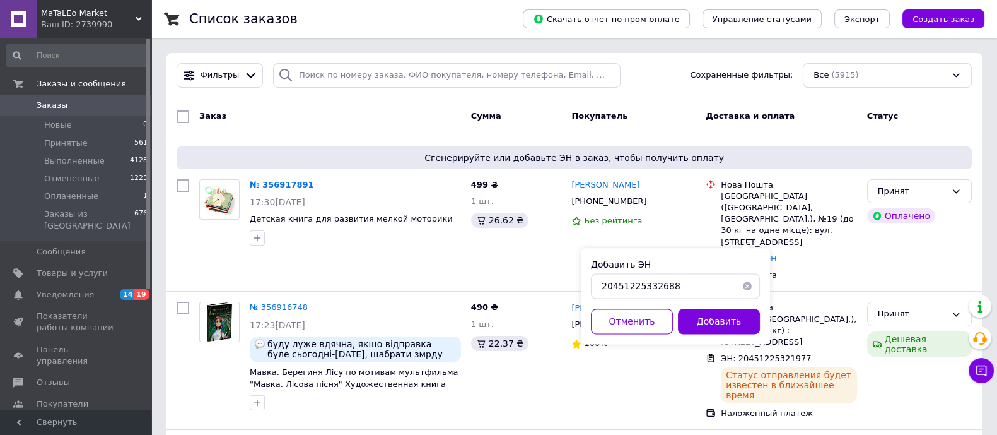
click at [705, 317] on button "Добавить" at bounding box center [719, 320] width 82 height 25
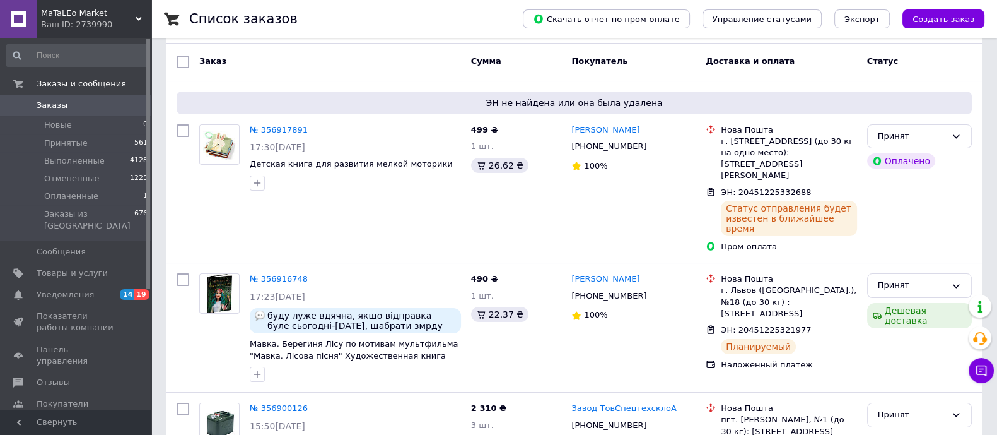
scroll to position [78, 0]
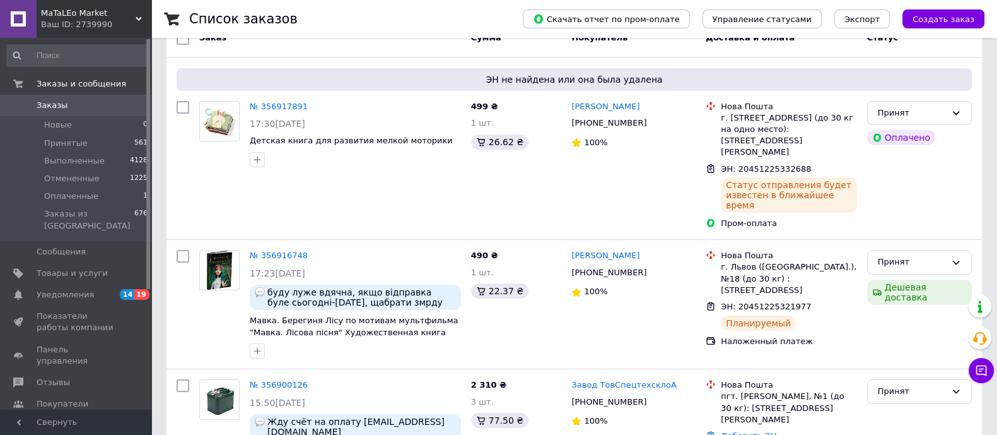
click at [633, 180] on div "Ольга Кучеренко +380664348943 100%" at bounding box center [633, 165] width 134 height 139
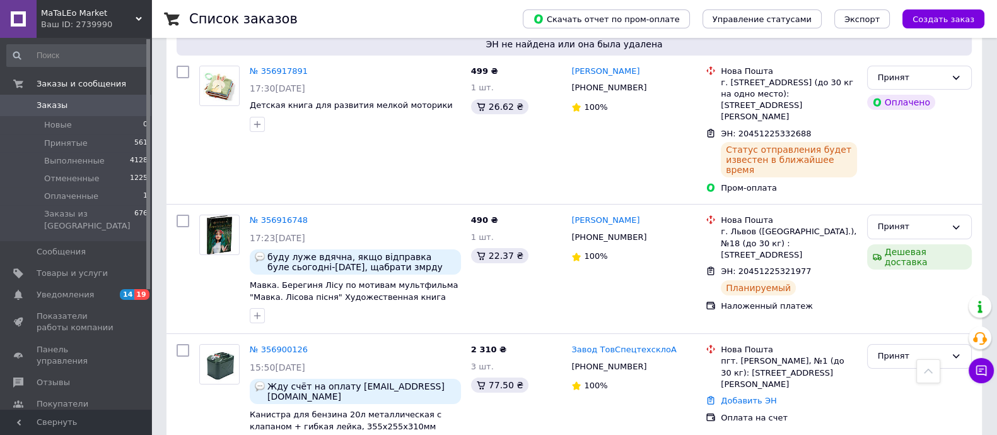
scroll to position [0, 0]
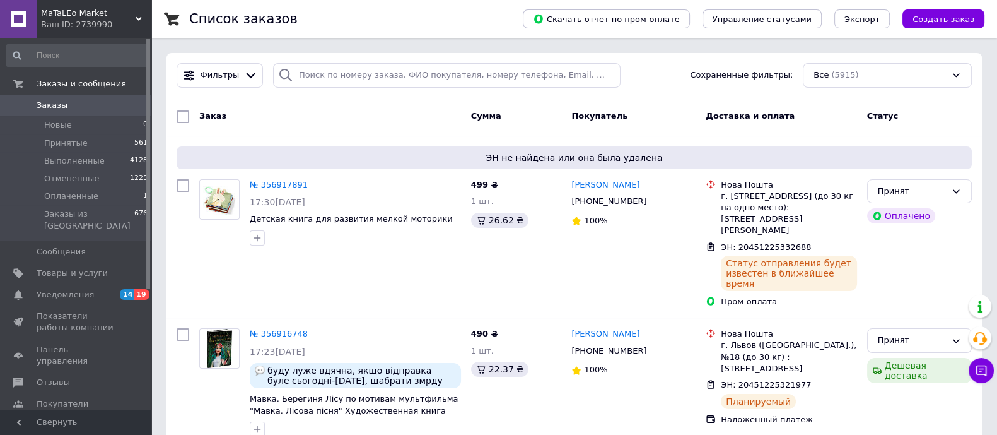
click at [73, 289] on span "Уведомления" at bounding box center [65, 294] width 57 height 11
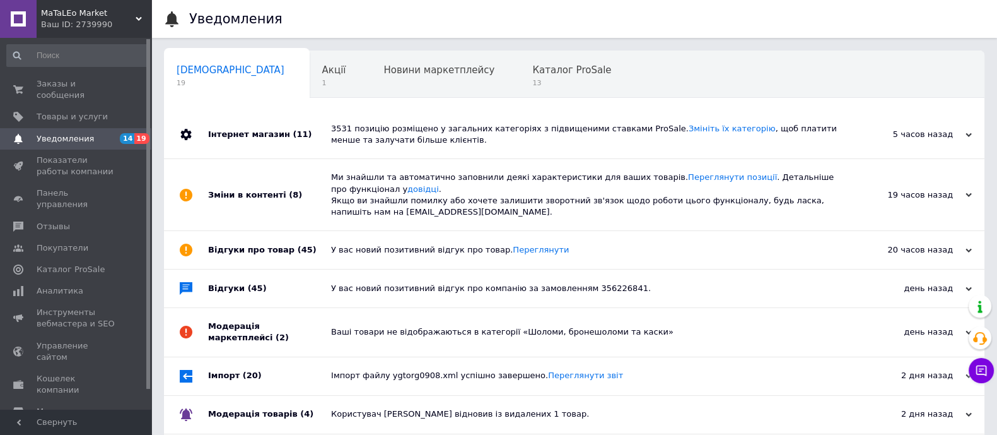
click at [90, 86] on span "Заказы и сообщения" at bounding box center [77, 89] width 80 height 23
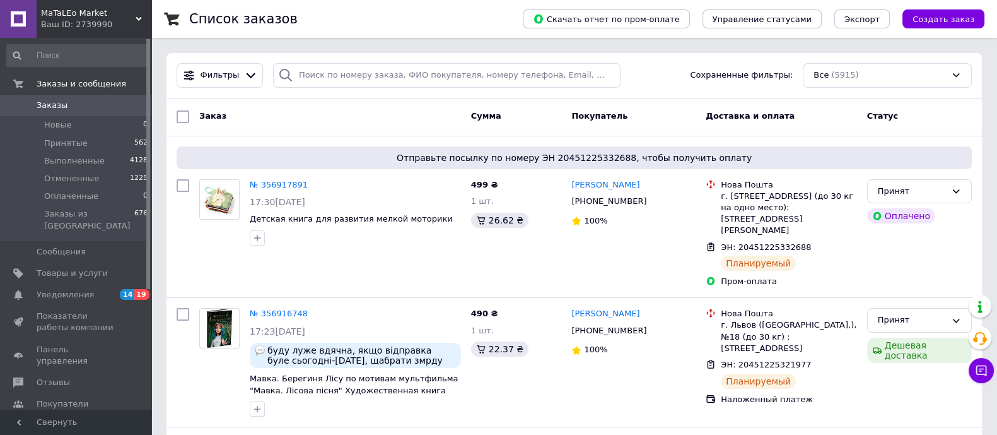
click at [394, 115] on div "Заказ" at bounding box center [330, 116] width 272 height 23
drag, startPoint x: 472, startPoint y: 184, endPoint x: 493, endPoint y: 190, distance: 22.2
click at [493, 190] on div "499 ₴ 1 шт. 26.62 ₴" at bounding box center [516, 233] width 101 height 119
click at [541, 184] on div "499 ₴ 1 шт. 26.62 ₴" at bounding box center [516, 233] width 101 height 119
click at [477, 185] on span "499 ₴" at bounding box center [484, 184] width 27 height 9
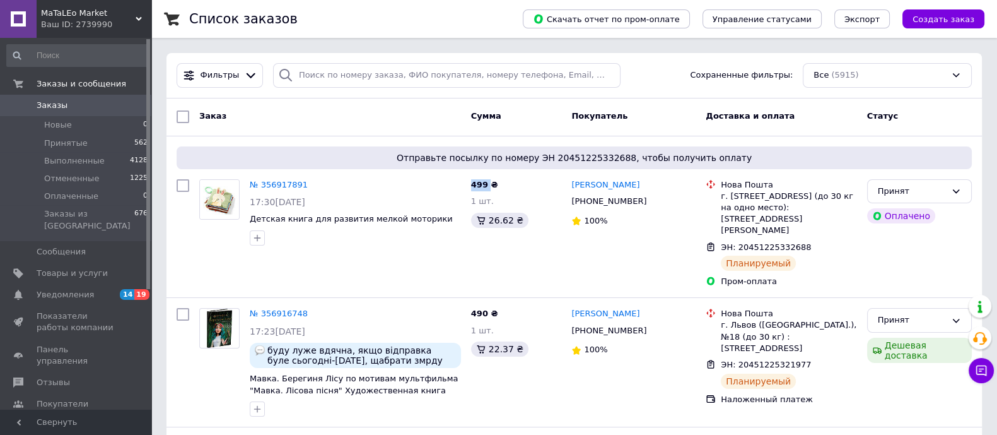
click at [477, 185] on span "499 ₴" at bounding box center [484, 184] width 27 height 9
click at [493, 180] on div "499 ₴ 1 шт. 26.62 ₴" at bounding box center [516, 233] width 101 height 119
drag, startPoint x: 472, startPoint y: 185, endPoint x: 493, endPoint y: 190, distance: 21.3
click at [493, 190] on div "499 ₴ 1 шт. 26.62 ₴" at bounding box center [516, 233] width 101 height 119
click at [518, 180] on div "499 ₴ 1 шт. 26.62 ₴" at bounding box center [516, 233] width 101 height 119
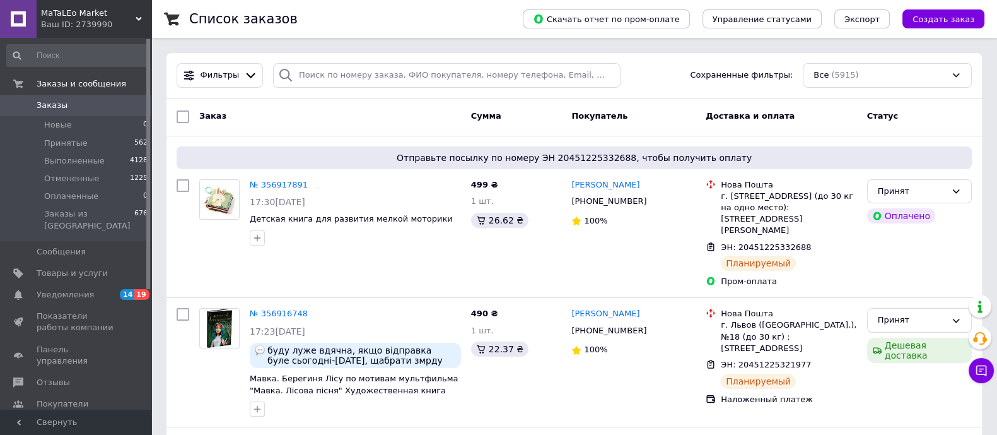
click at [476, 186] on span "499 ₴" at bounding box center [484, 184] width 27 height 9
click at [495, 185] on div "499 ₴ 1 шт. 26.62 ₴" at bounding box center [516, 233] width 101 height 119
click at [353, 66] on input "search" at bounding box center [447, 75] width 348 height 25
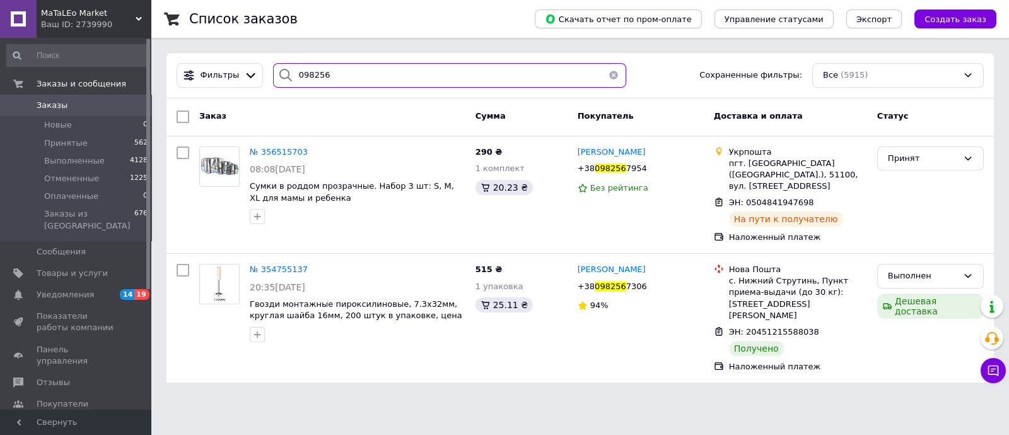
type input "098256"
click at [767, 200] on span "ЭН: 0504841947698" at bounding box center [771, 201] width 85 height 9
copy span "0504841947698"
